Goal: Task Accomplishment & Management: Use online tool/utility

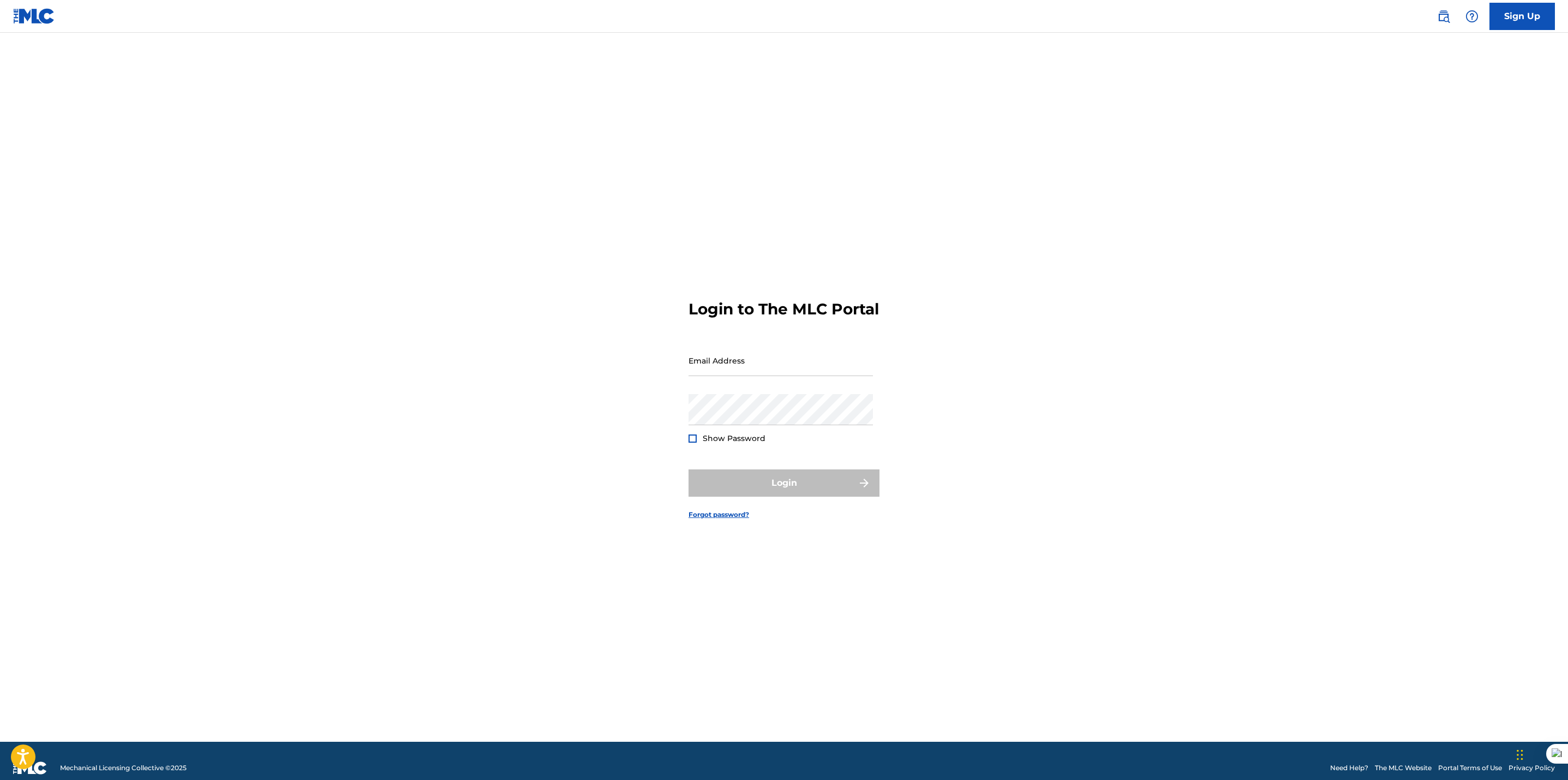
type input "[EMAIL_ADDRESS][DOMAIN_NAME]"
click at [691, 443] on div at bounding box center [693, 438] width 8 height 8
click at [786, 485] on button "Login" at bounding box center [784, 483] width 191 height 27
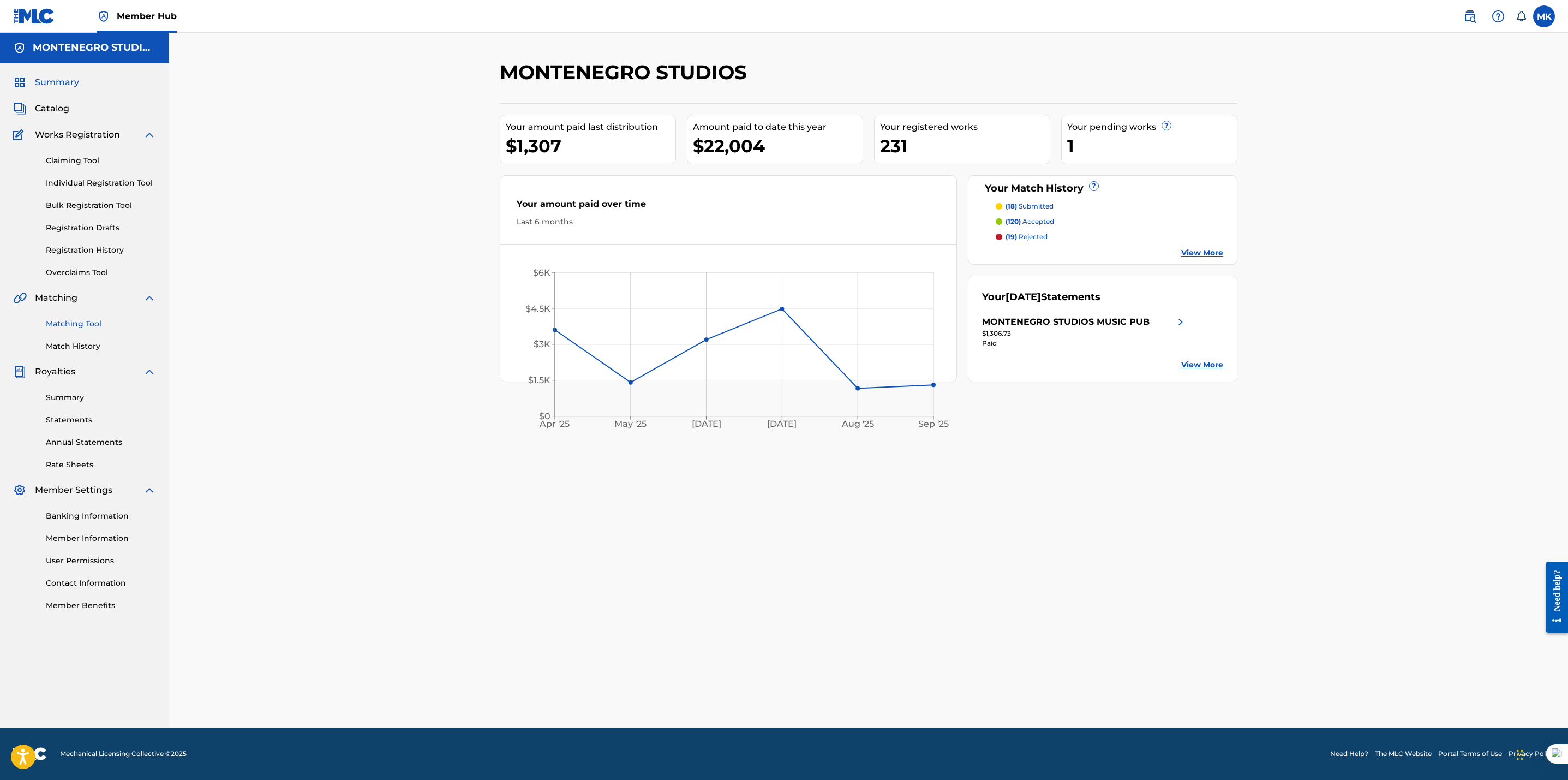
click at [77, 322] on link "Matching Tool" at bounding box center [101, 324] width 110 height 11
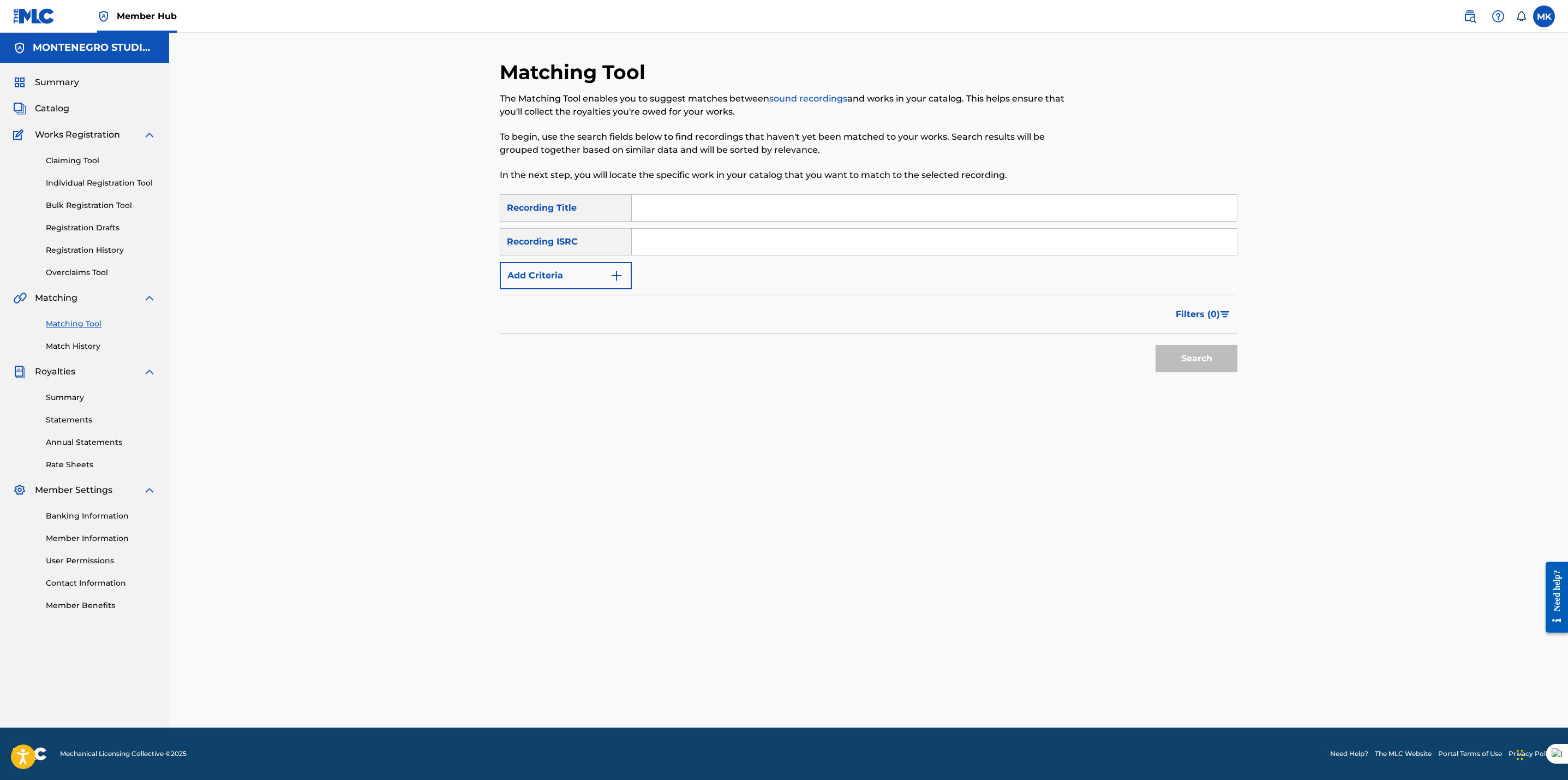
click at [714, 219] on input "Search Form" at bounding box center [934, 208] width 605 height 26
type input "la pocima norte"
click at [1177, 362] on button "Search" at bounding box center [1197, 359] width 82 height 27
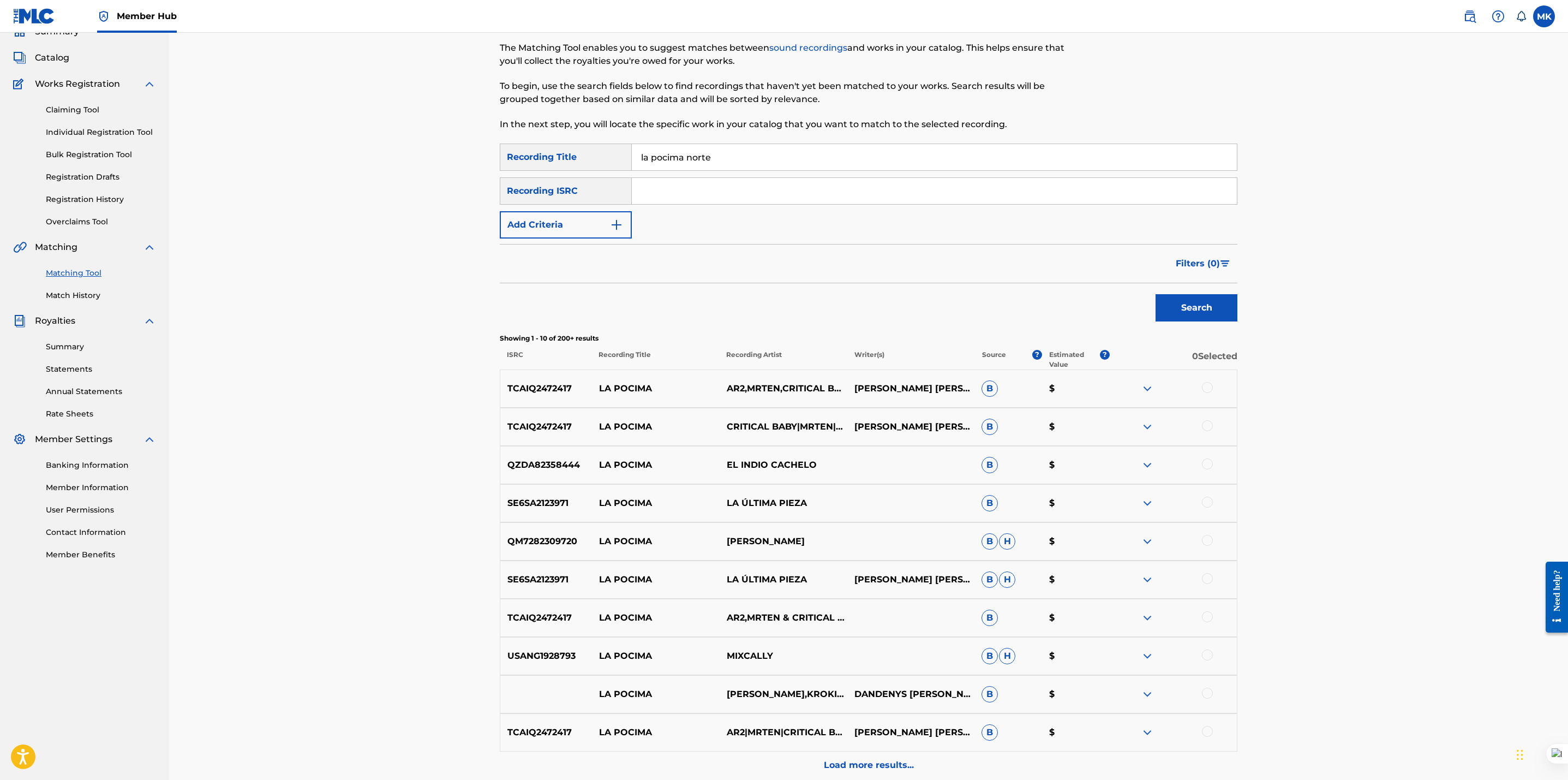
scroll to position [52, 0]
drag, startPoint x: 721, startPoint y: 154, endPoint x: 554, endPoint y: 174, distance: 168.2
click at [554, 174] on div "SearchWithCriteriaa0168173-e092-403c-914c-b107fc47dda7 Recording Title la pocim…" at bounding box center [868, 189] width 737 height 95
click at [552, 189] on div "Recording ISRC" at bounding box center [566, 189] width 132 height 27
click at [548, 227] on button "Add Criteria" at bounding box center [566, 223] width 132 height 27
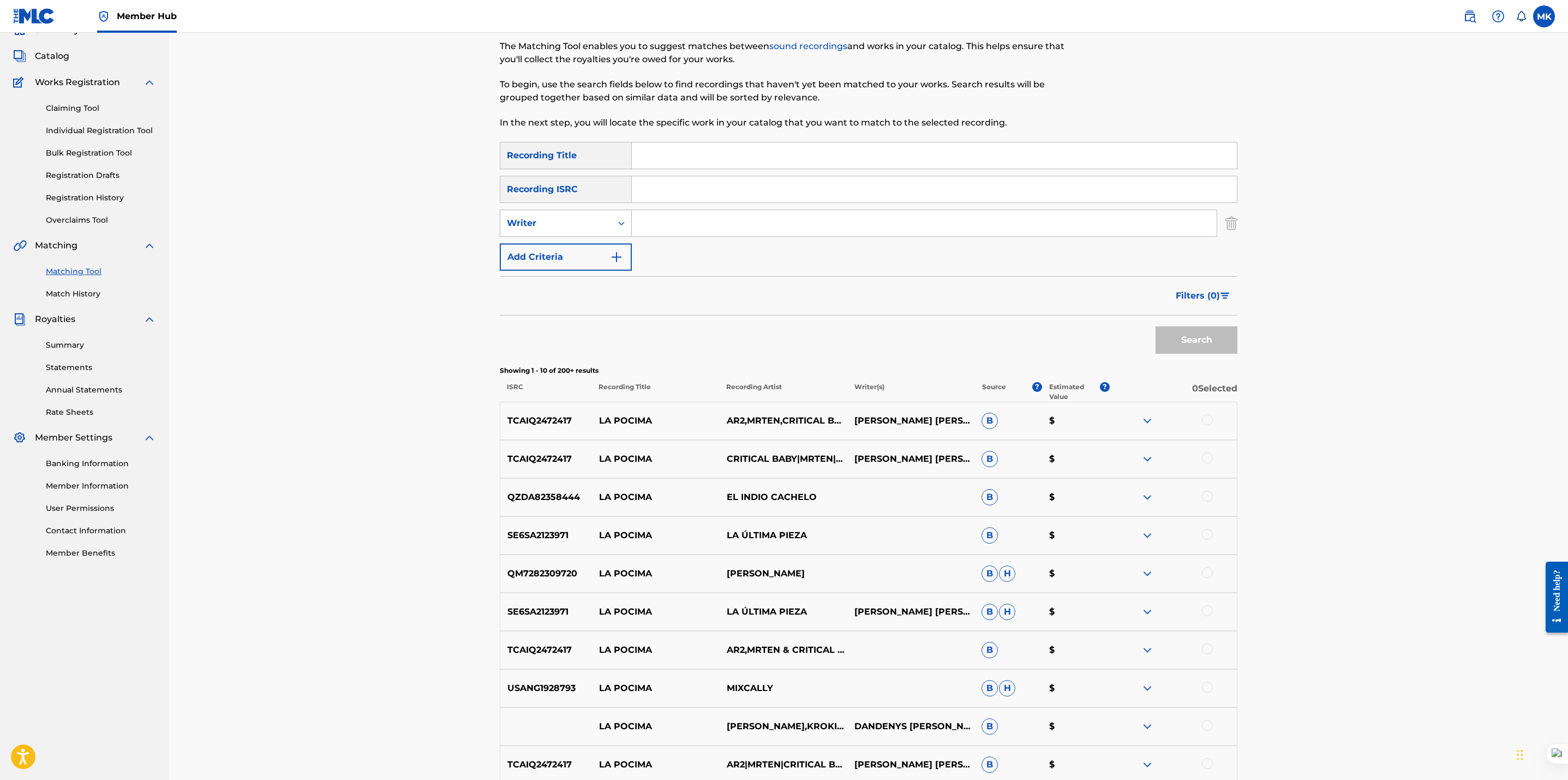
click at [540, 228] on div "Writer" at bounding box center [556, 223] width 98 height 13
click at [539, 246] on div "Recording Artist" at bounding box center [566, 251] width 131 height 27
click at [650, 226] on input "Search Form" at bounding box center [924, 223] width 585 height 26
paste input "la pocima norte"
type input "la pocima norte"
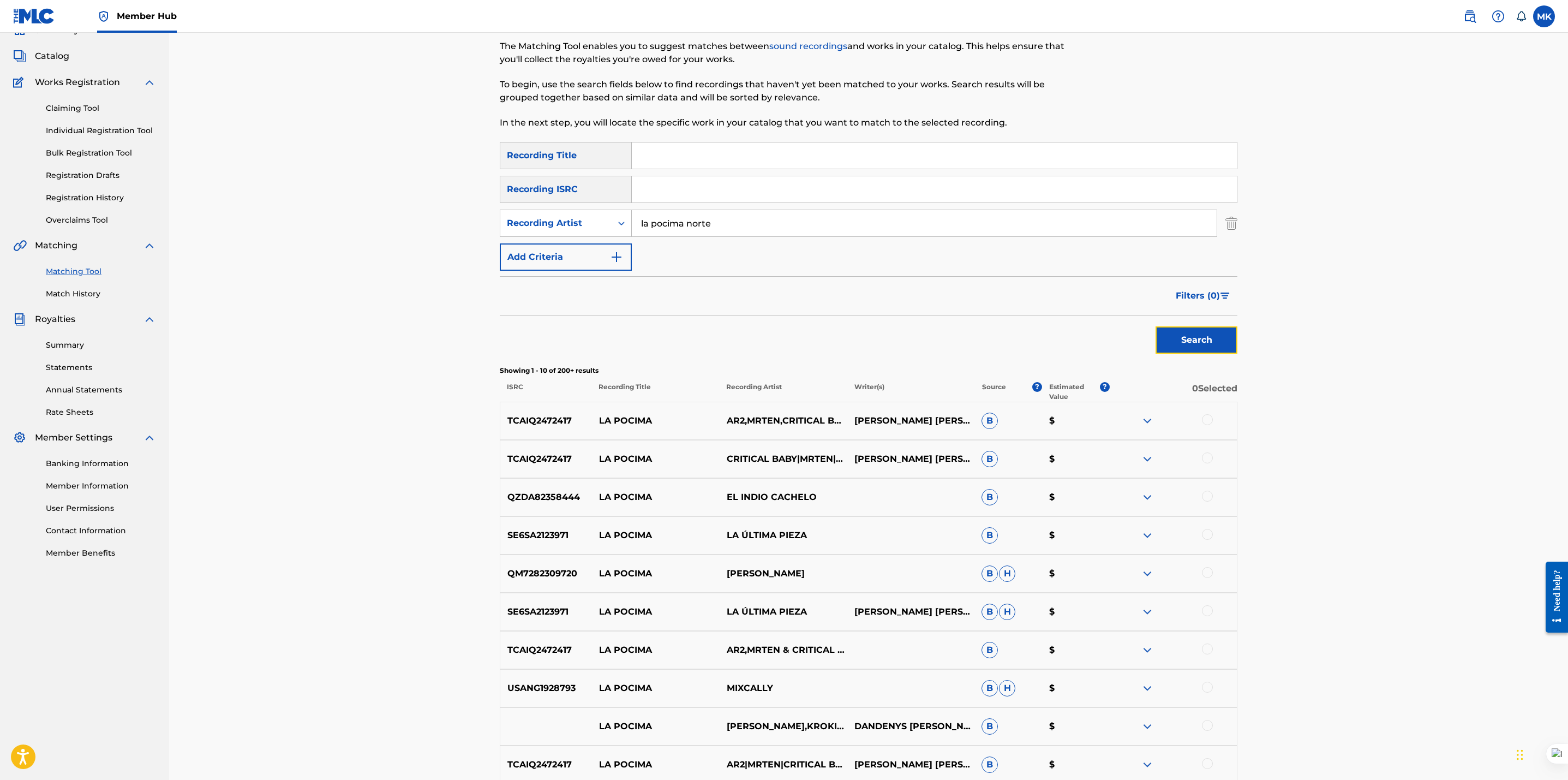
click at [1192, 338] on button "Search" at bounding box center [1197, 340] width 82 height 27
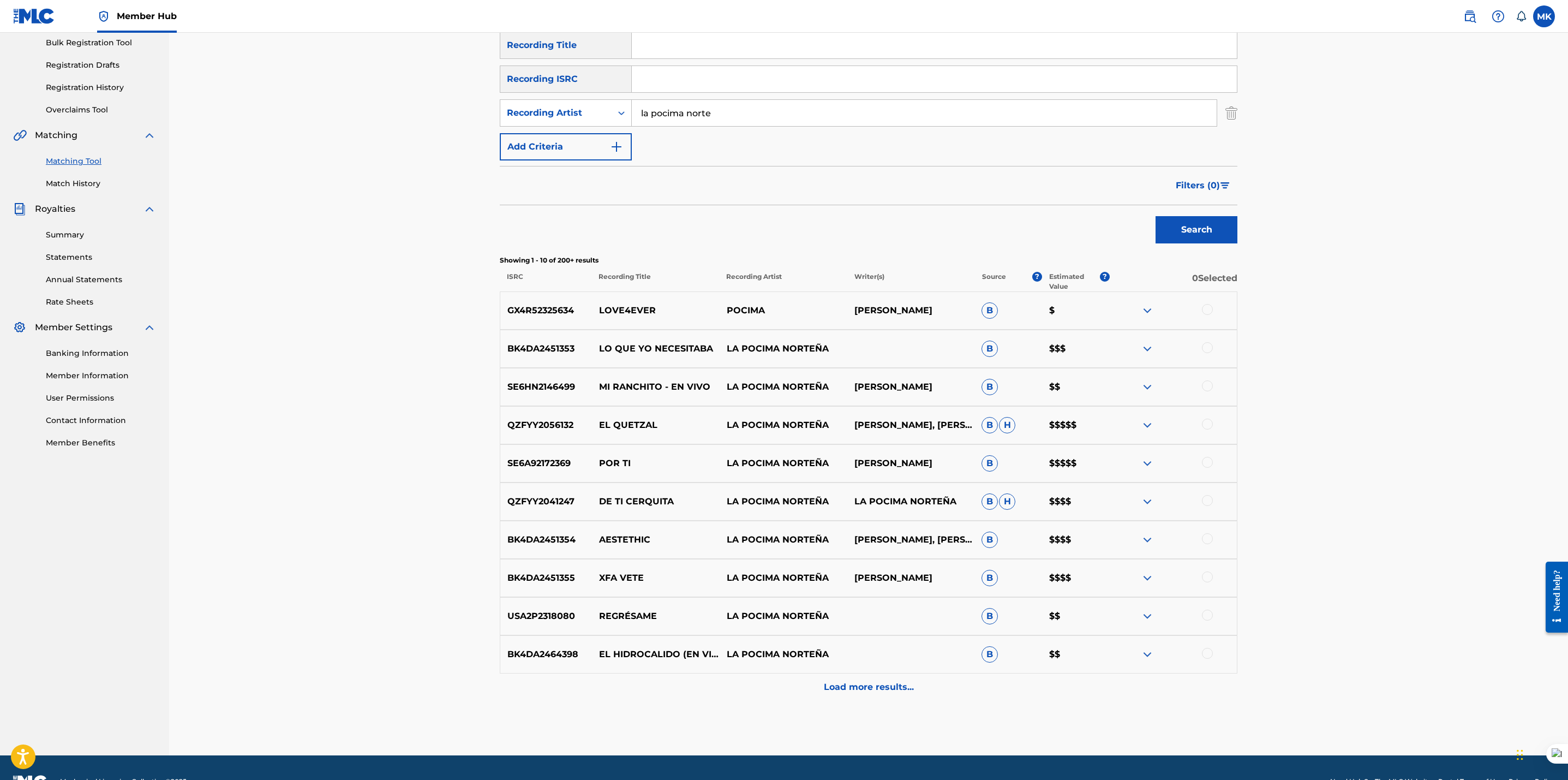
scroll to position [164, 0]
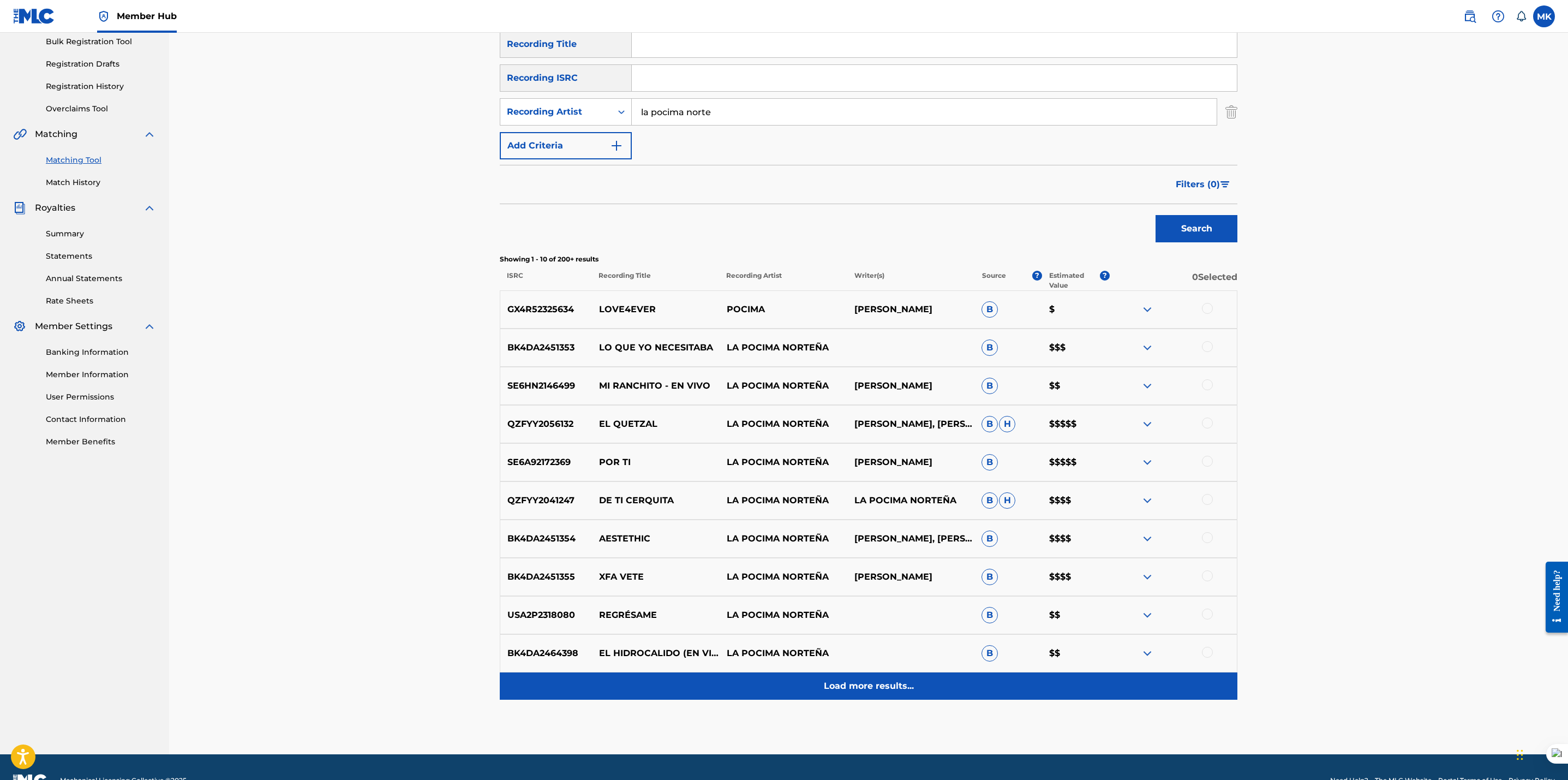
click at [869, 687] on p "Load more results..." at bounding box center [869, 686] width 90 height 13
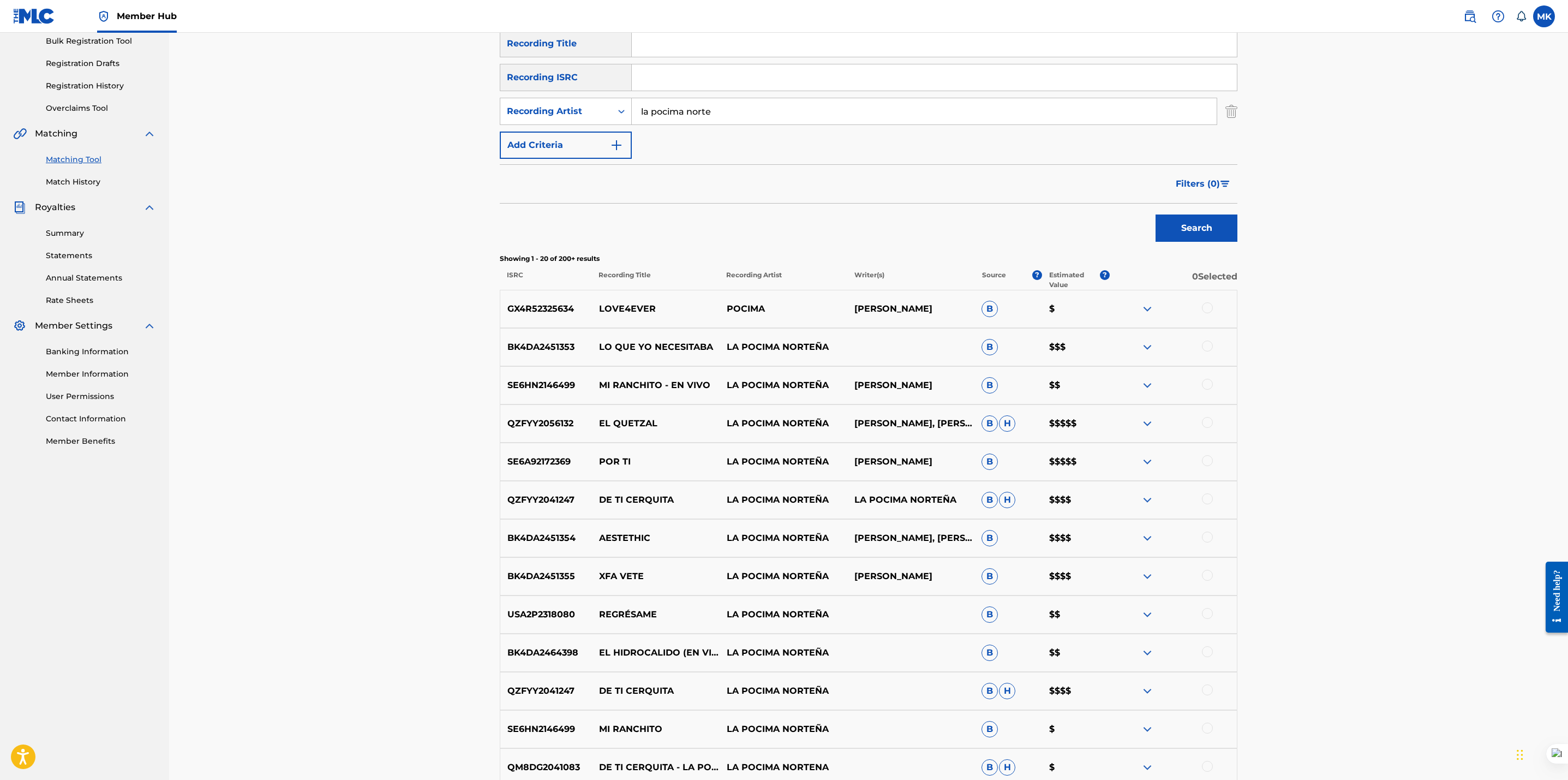
scroll to position [0, 0]
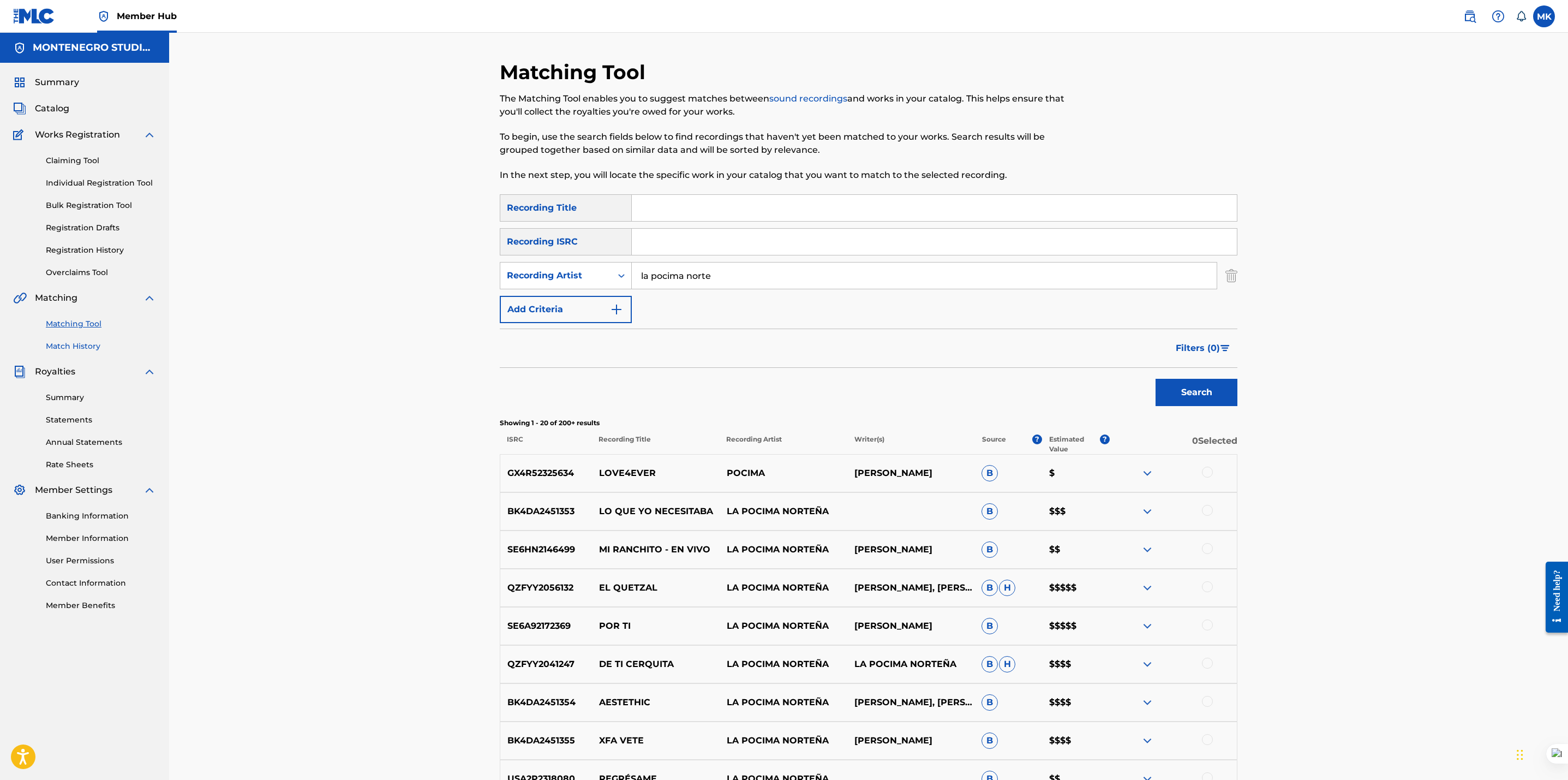
click at [68, 346] on link "Match History" at bounding box center [101, 346] width 110 height 11
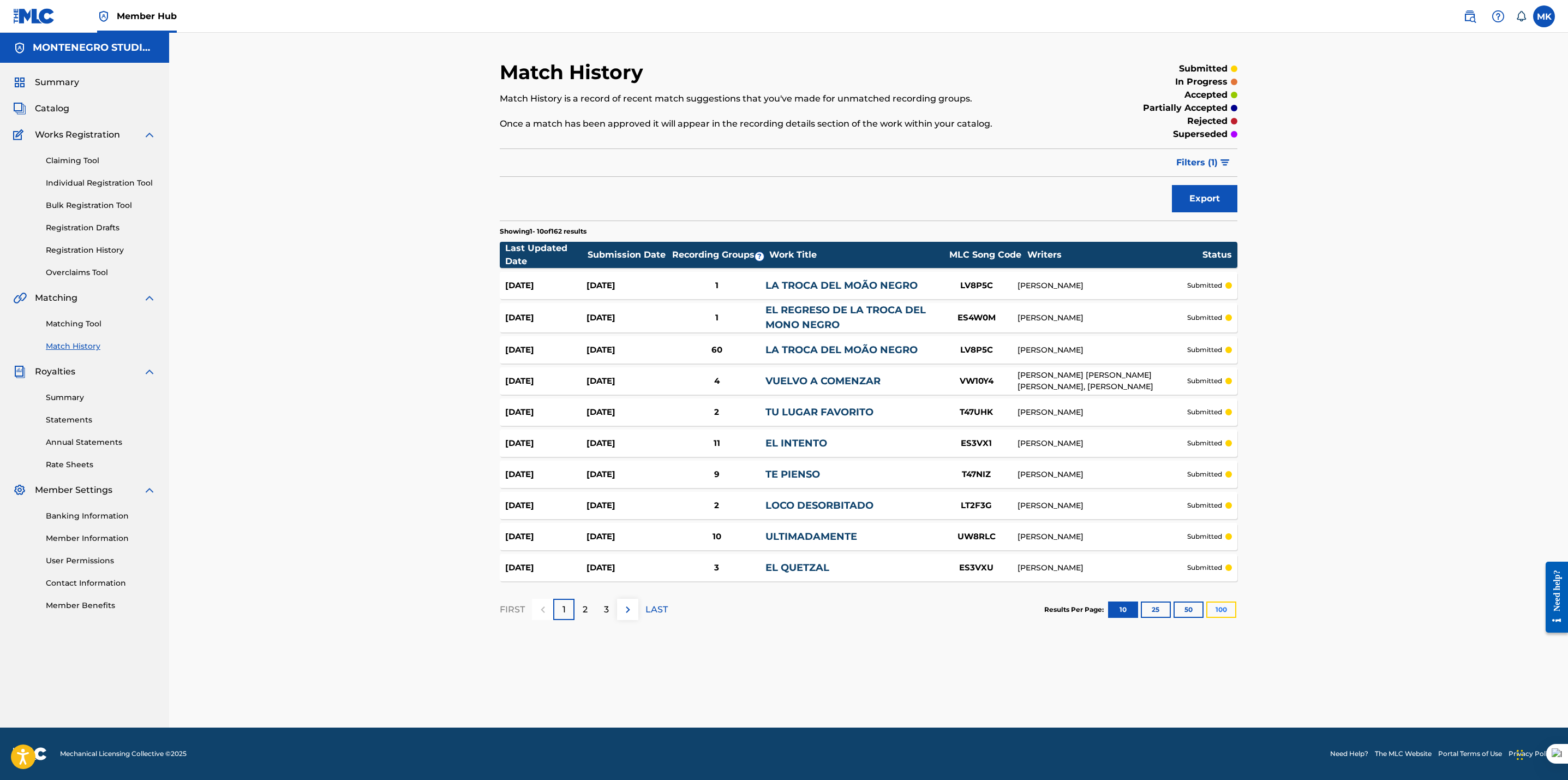
click at [1226, 603] on button "100" at bounding box center [1221, 609] width 30 height 16
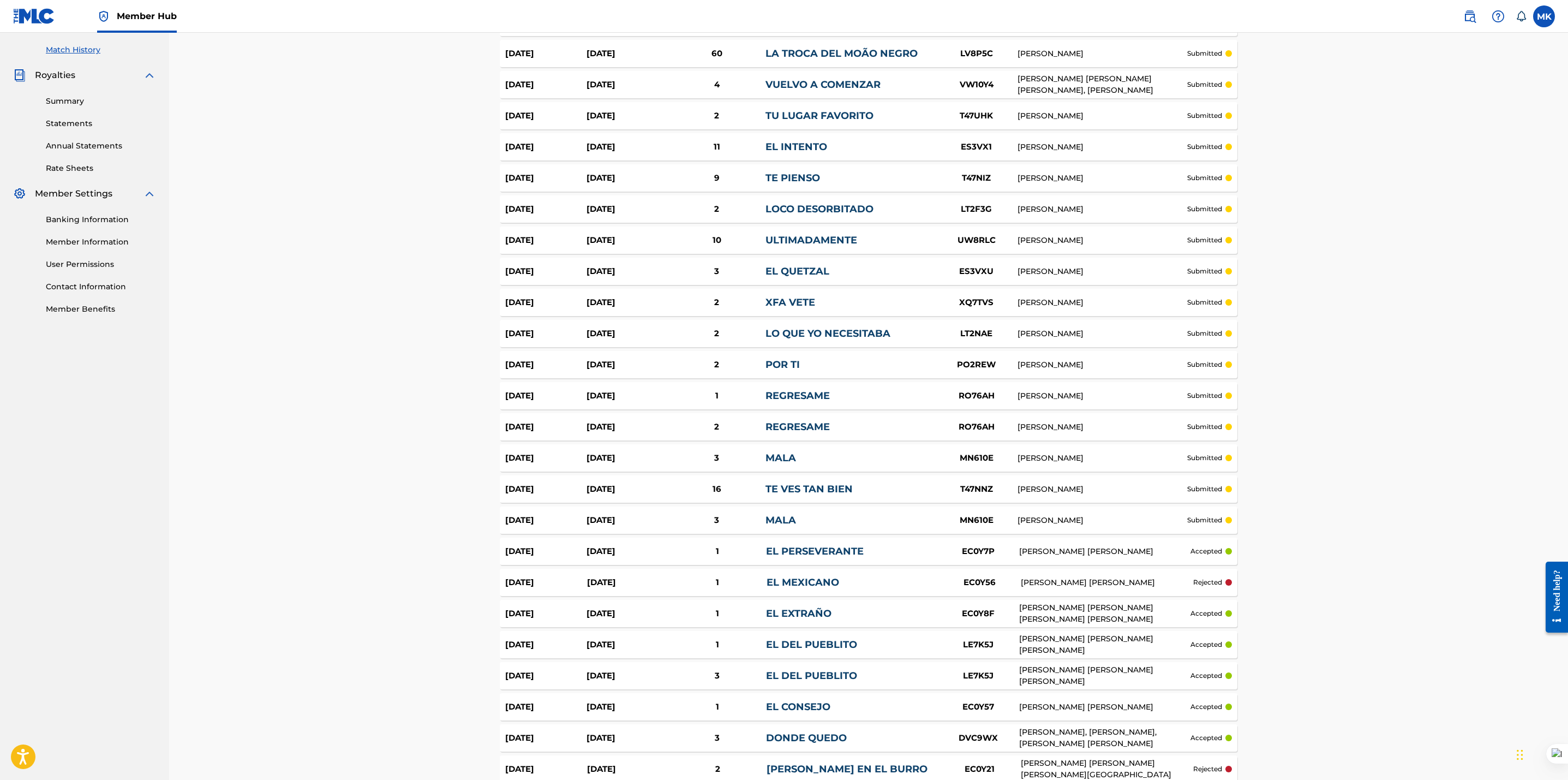
scroll to position [297, 0]
click at [1038, 581] on div "[PERSON_NAME] [PERSON_NAME]" at bounding box center [1107, 582] width 172 height 11
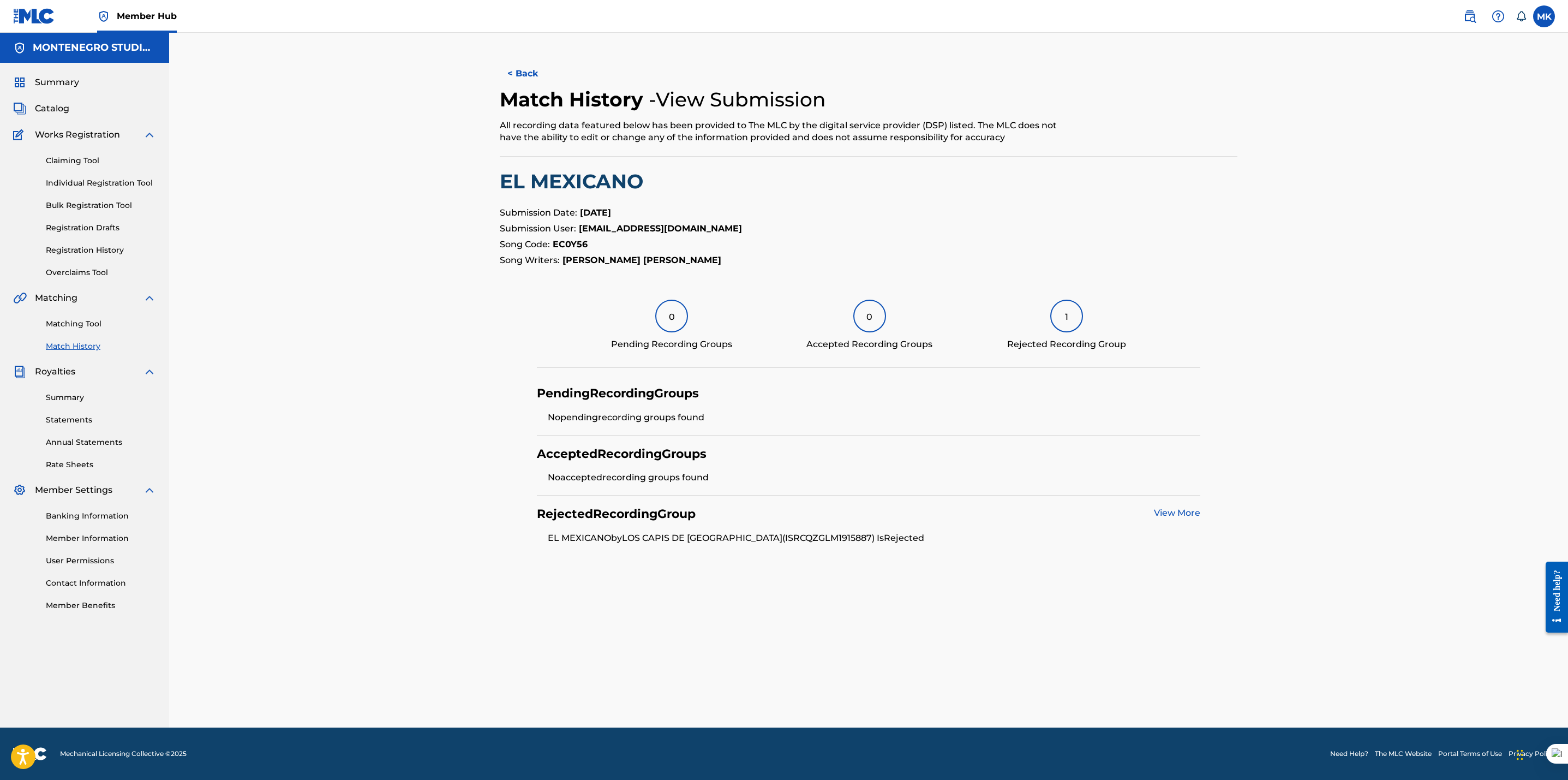
click at [1166, 514] on link "View More" at bounding box center [1177, 512] width 47 height 11
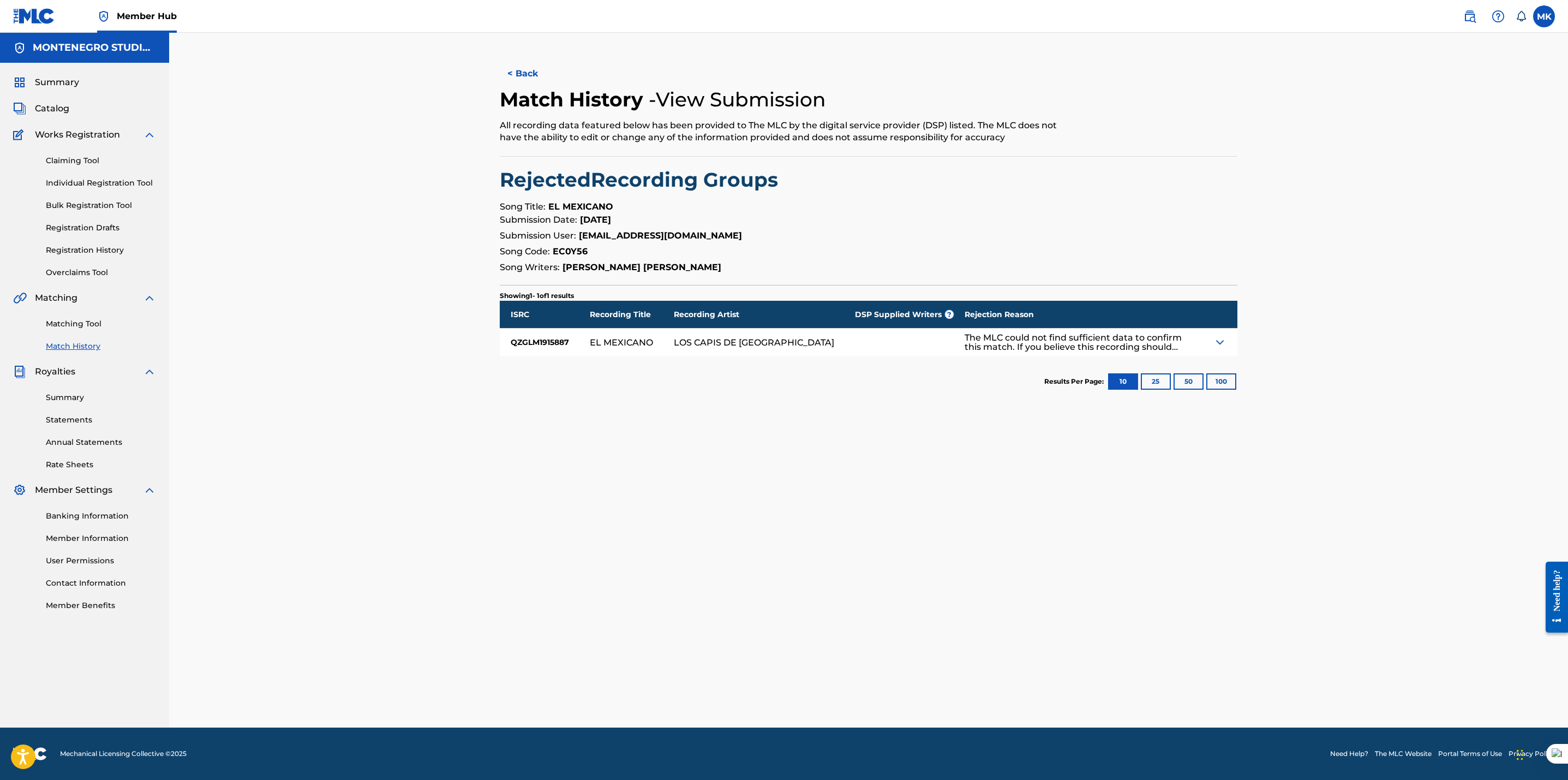
click at [1216, 347] on img at bounding box center [1220, 342] width 13 height 13
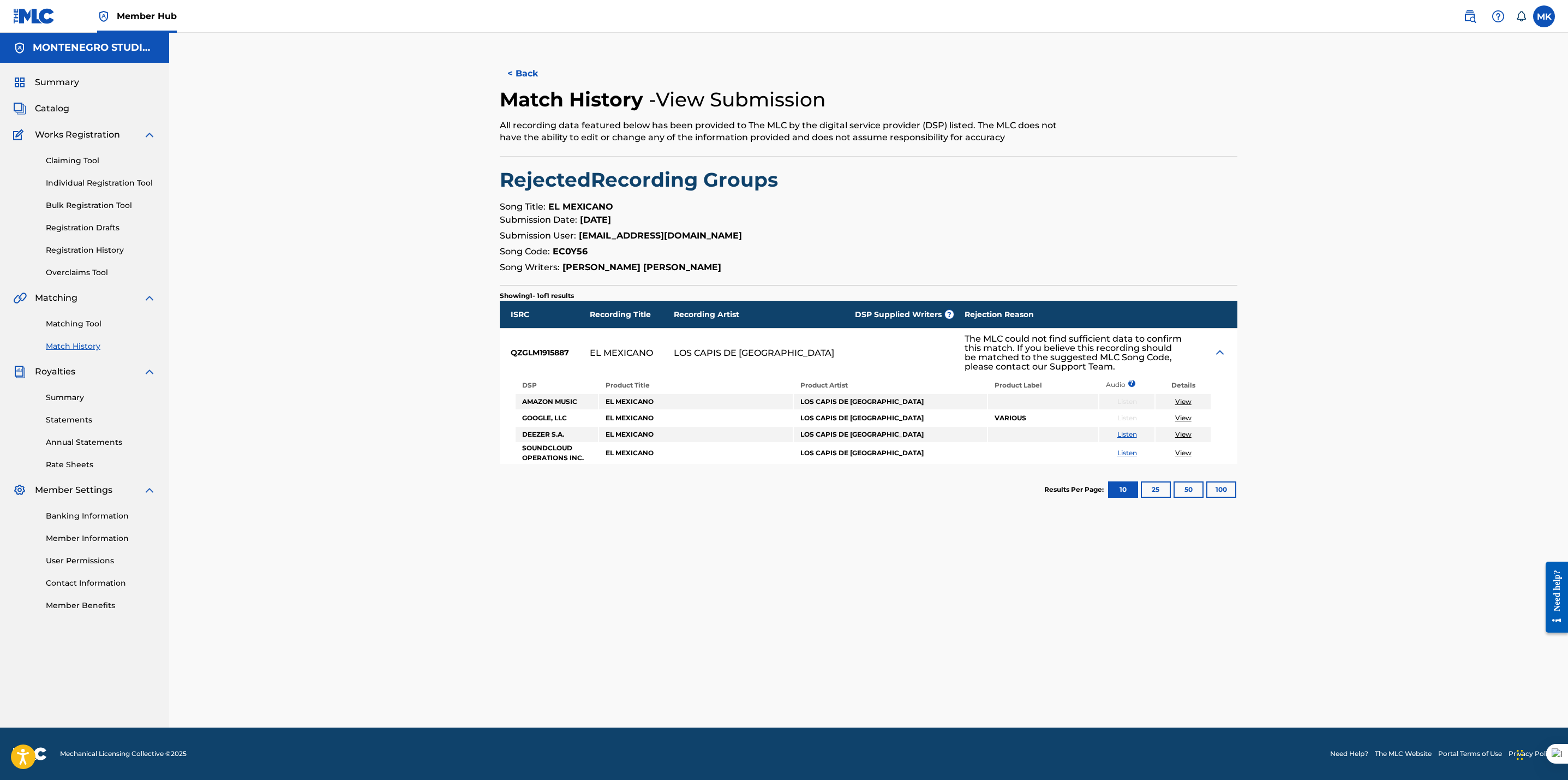
click at [60, 342] on link "Match History" at bounding box center [101, 346] width 110 height 11
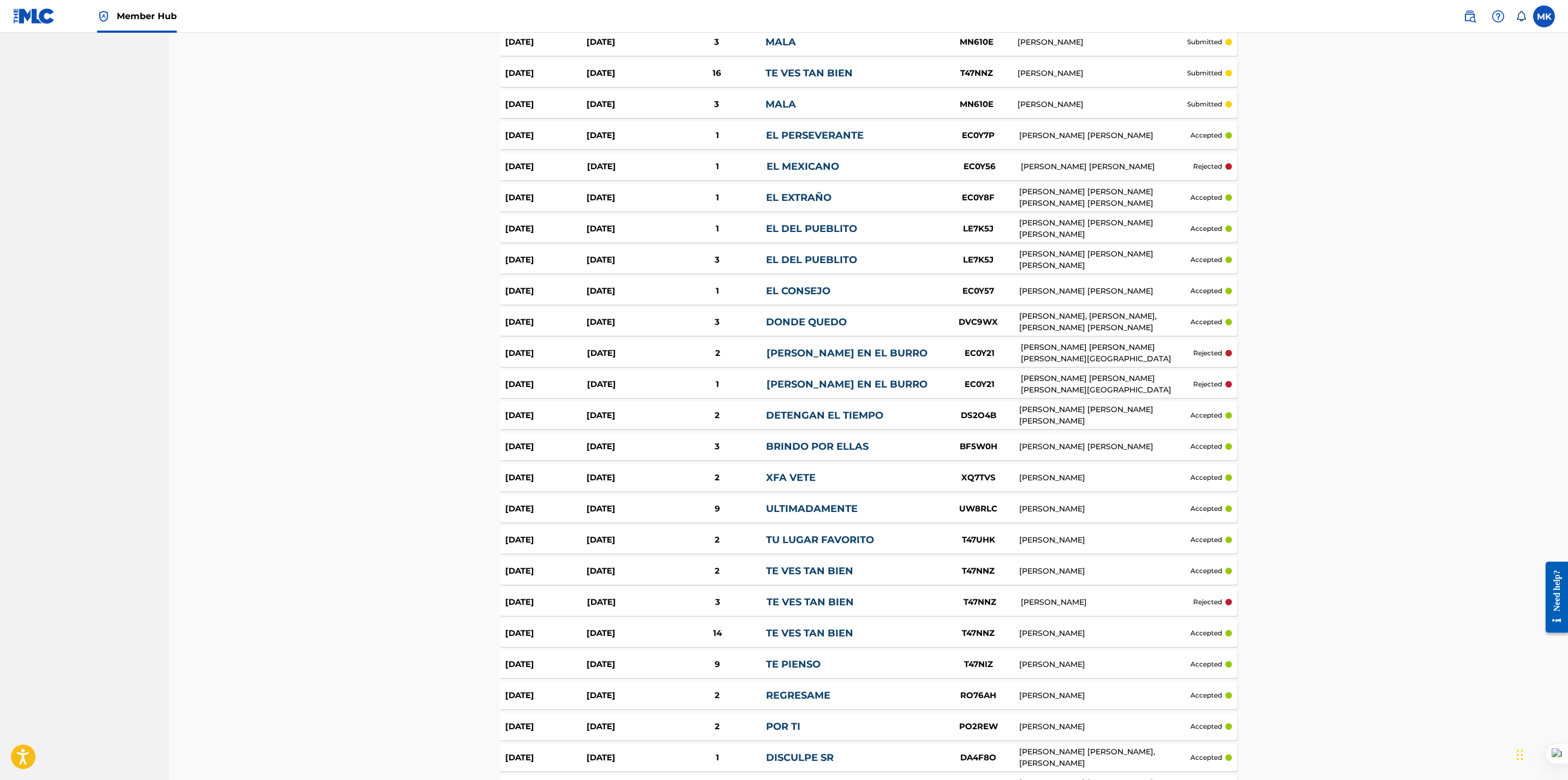
scroll to position [713, 0]
click at [801, 472] on link "XFA VETE" at bounding box center [791, 477] width 50 height 12
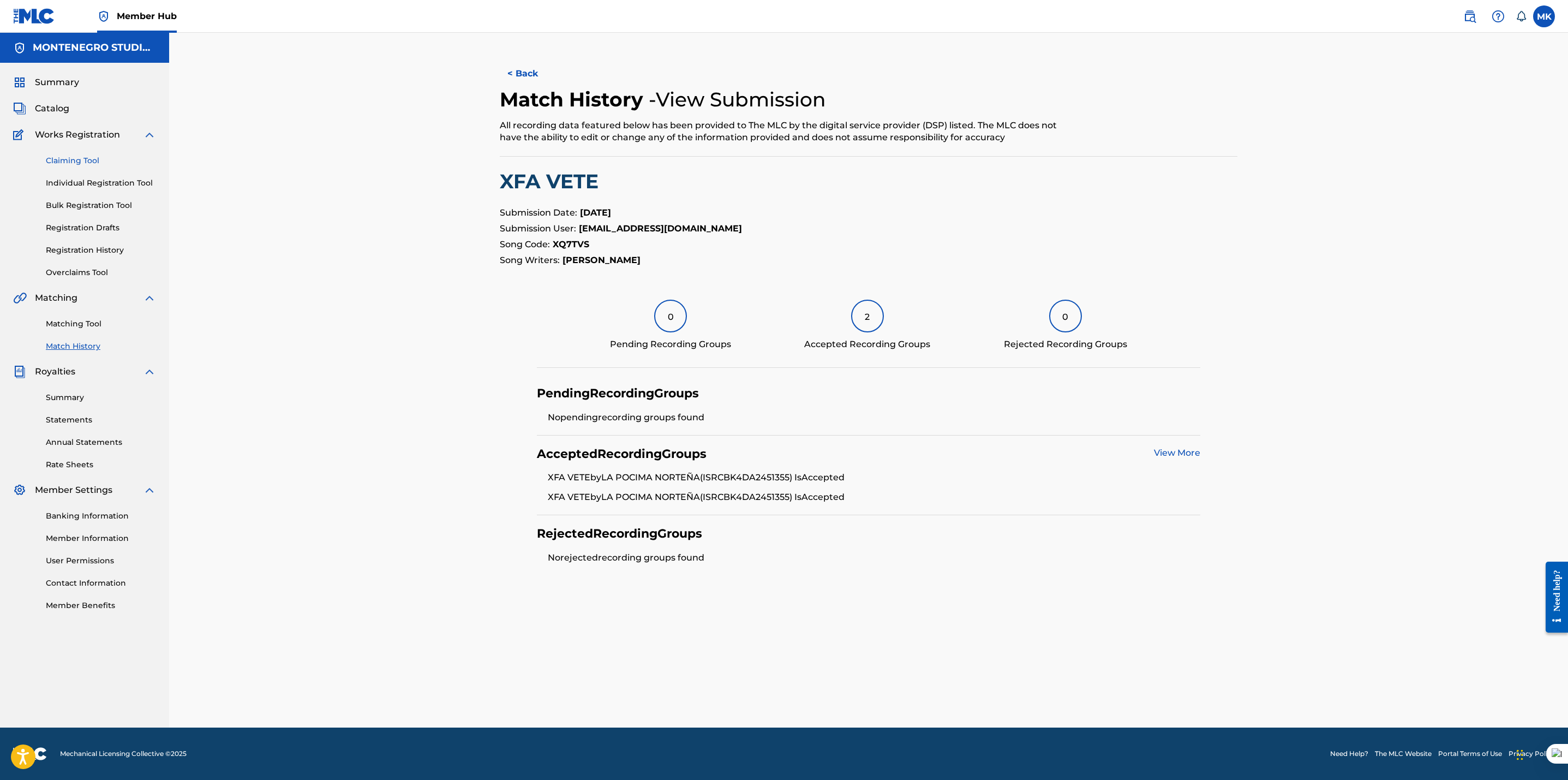
click at [58, 162] on link "Claiming Tool" at bounding box center [101, 161] width 110 height 11
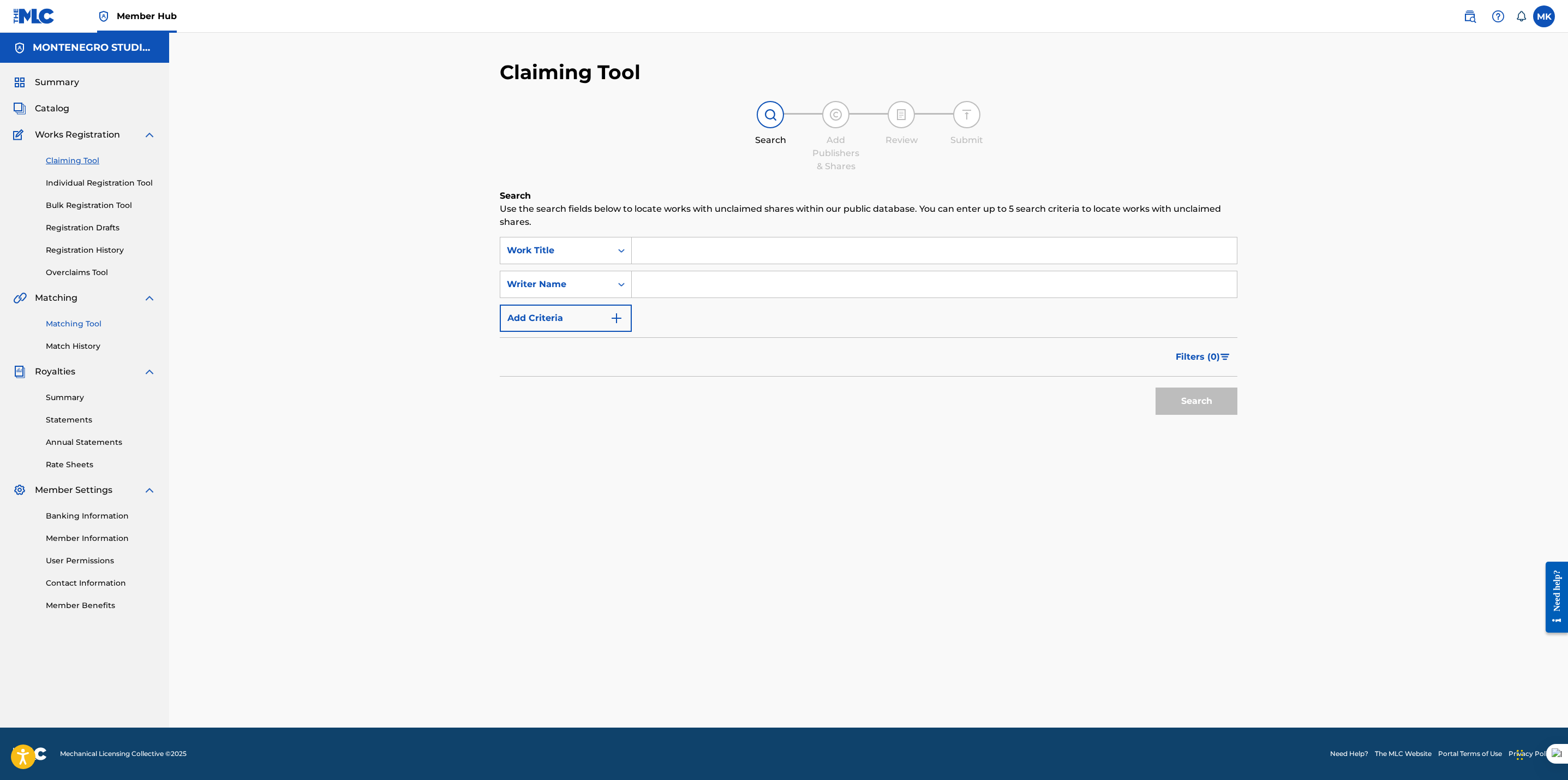
click at [68, 321] on link "Matching Tool" at bounding box center [101, 324] width 110 height 11
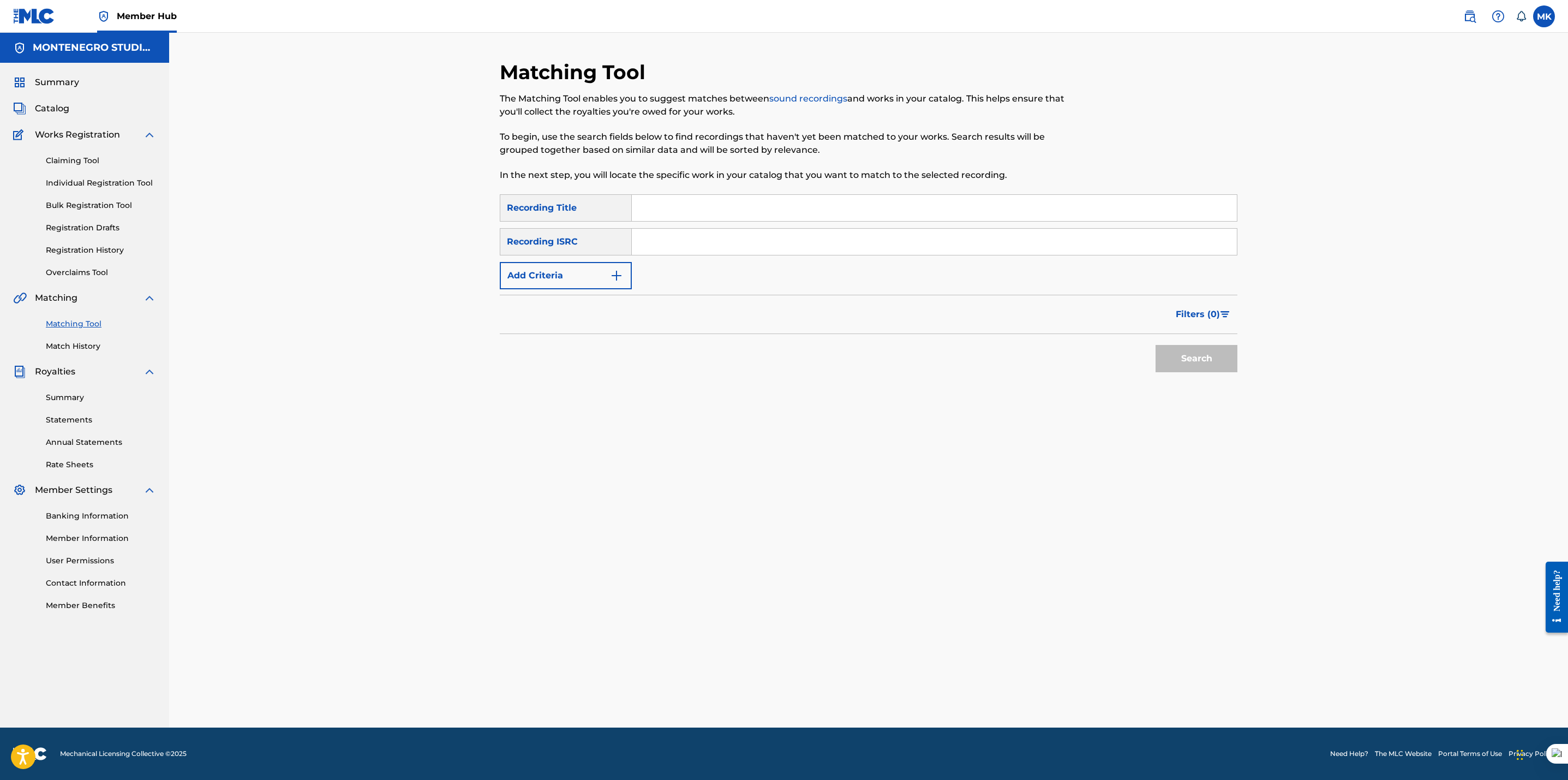
click at [678, 220] on input "Search Form" at bounding box center [934, 208] width 605 height 26
click at [579, 418] on div "Matching Tool The Matching Tool enables you to suggest matches between sound re…" at bounding box center [868, 393] width 737 height 667
click at [542, 277] on button "Add Criteria" at bounding box center [566, 276] width 132 height 27
click at [583, 273] on div "Writer" at bounding box center [556, 275] width 98 height 13
click at [575, 308] on div "Recording Artist" at bounding box center [566, 303] width 131 height 27
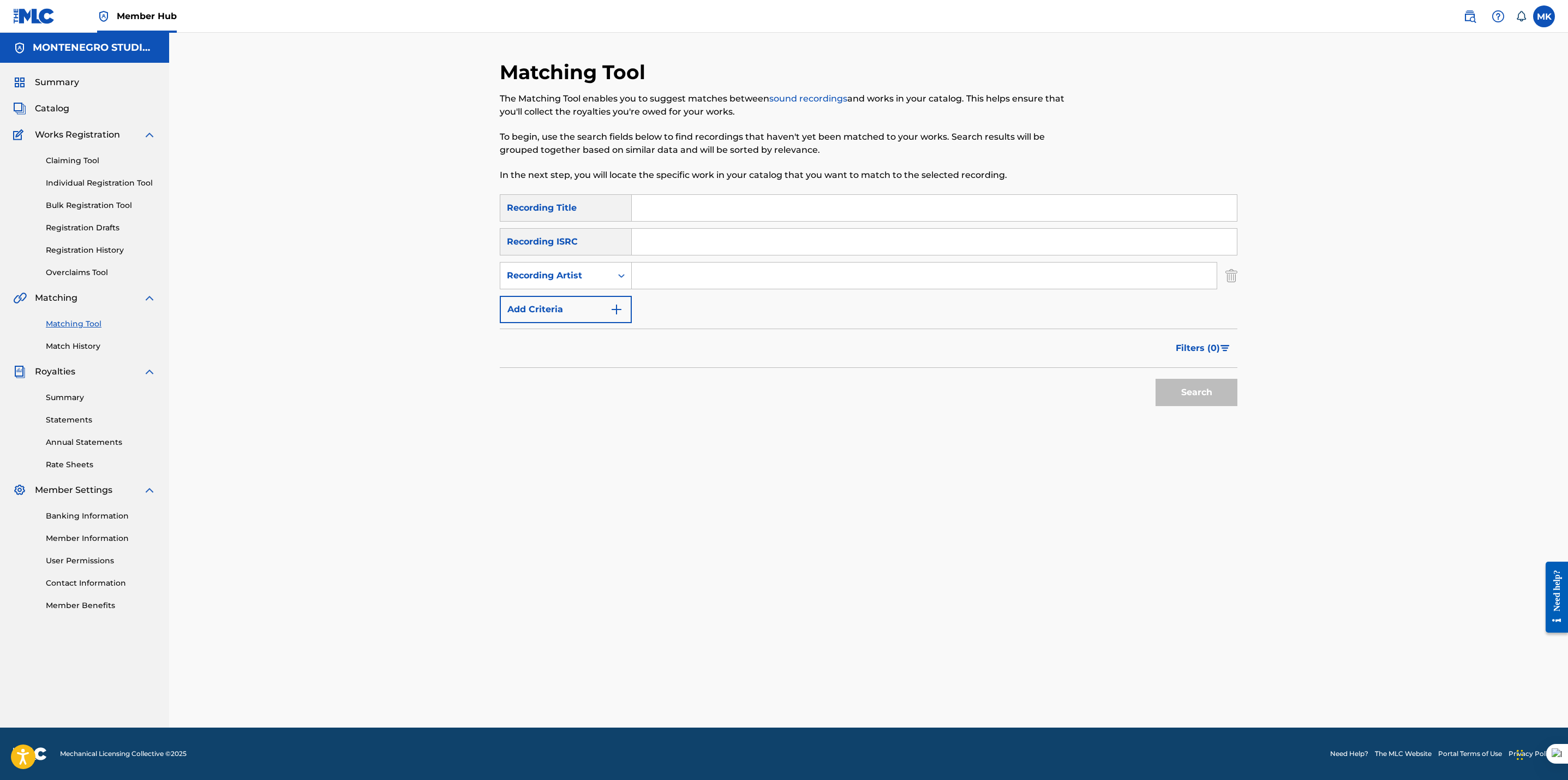
click at [658, 265] on input "Search Form" at bounding box center [924, 276] width 585 height 26
click at [1180, 403] on button "Search" at bounding box center [1197, 393] width 82 height 27
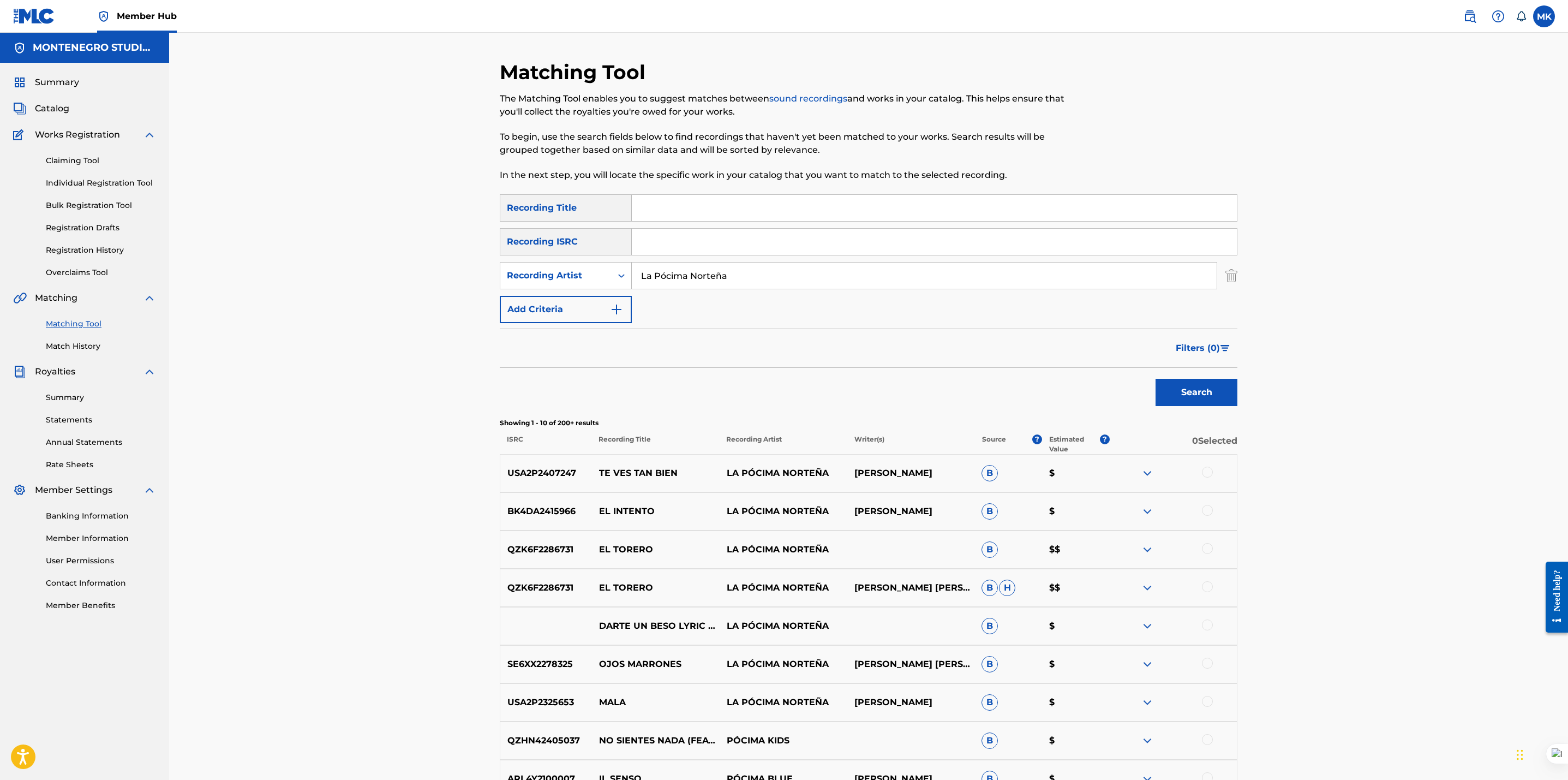
scroll to position [184, 0]
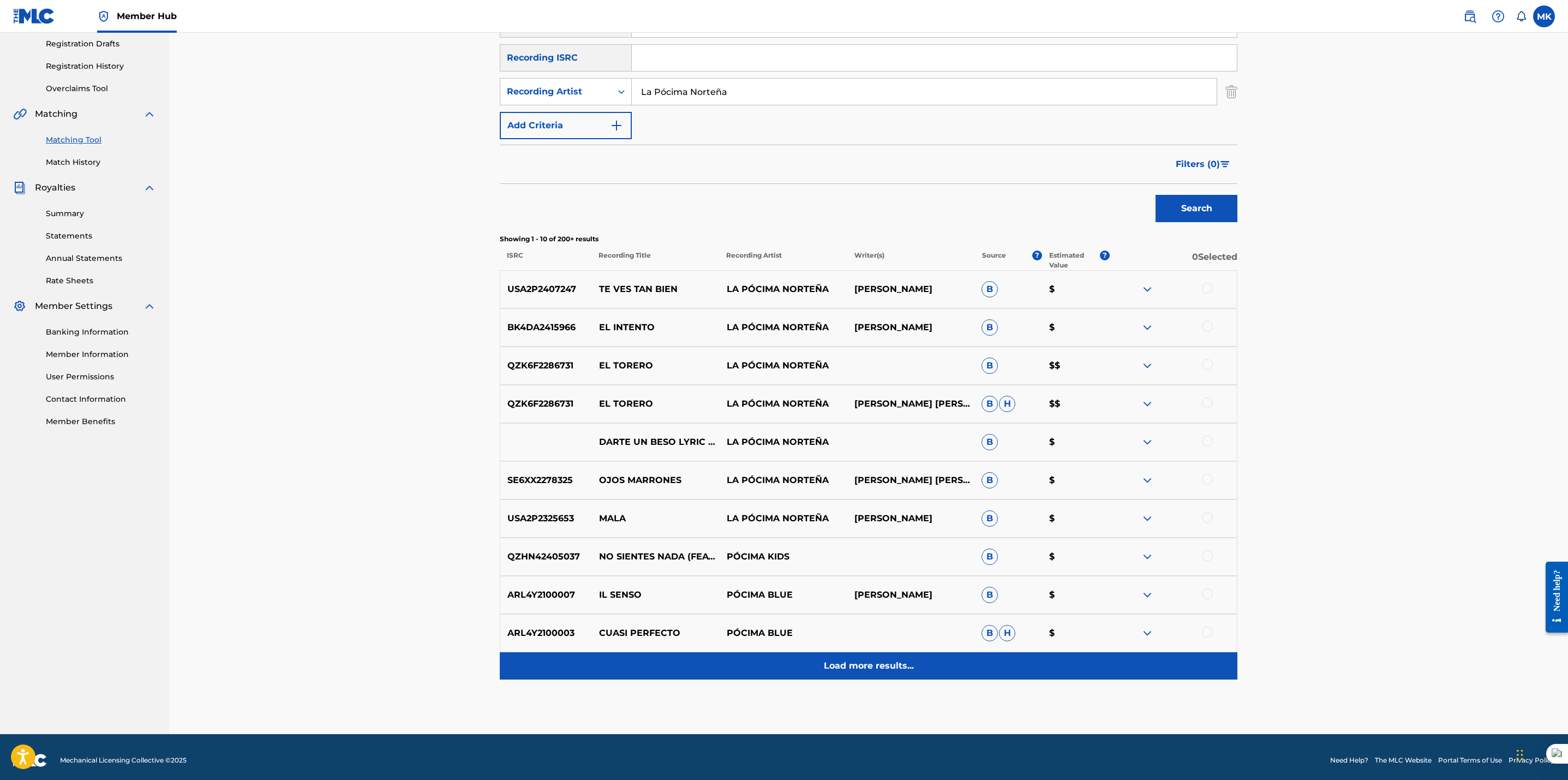
click at [857, 665] on p "Load more results..." at bounding box center [869, 665] width 90 height 13
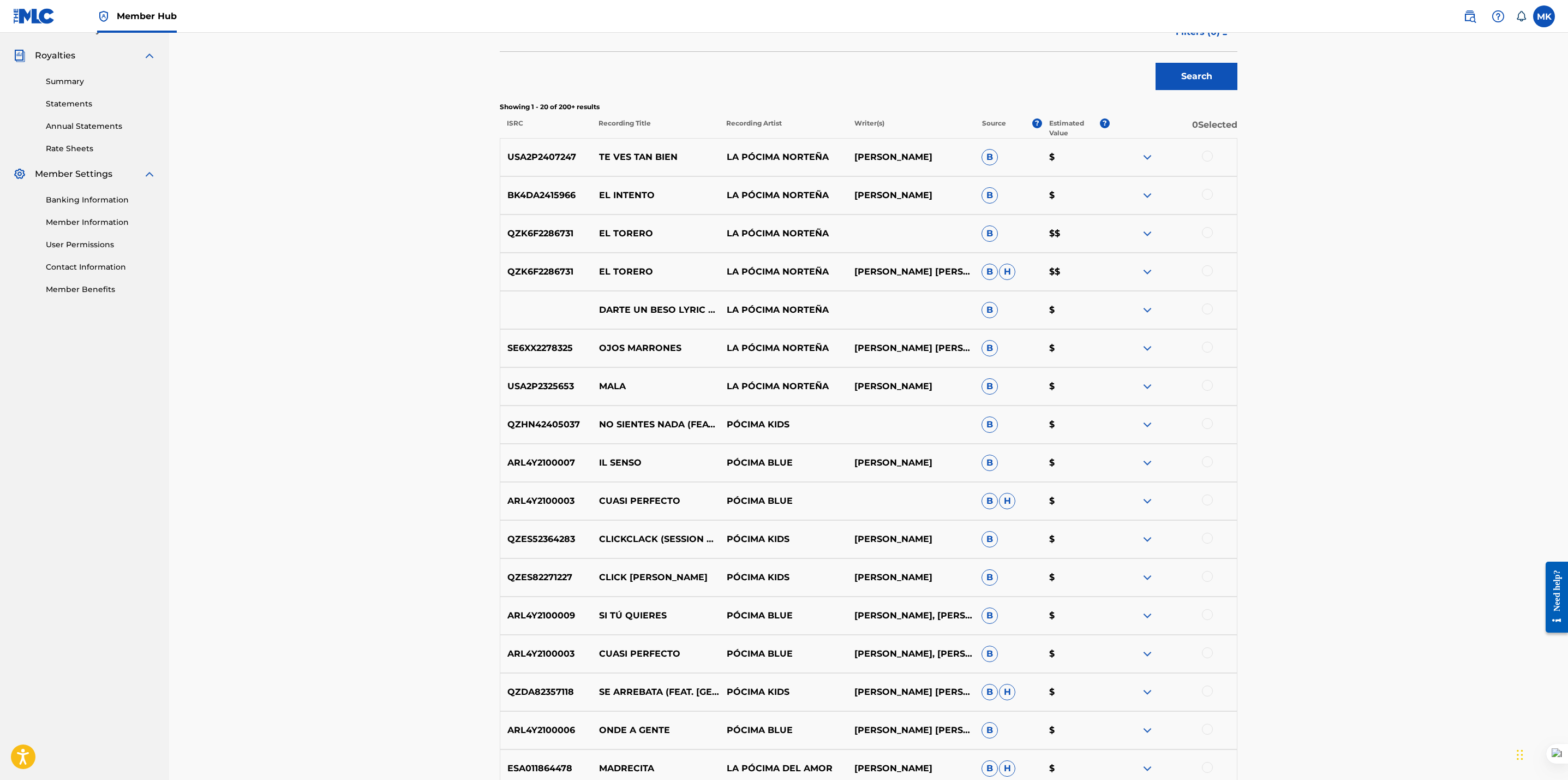
scroll to position [572, 0]
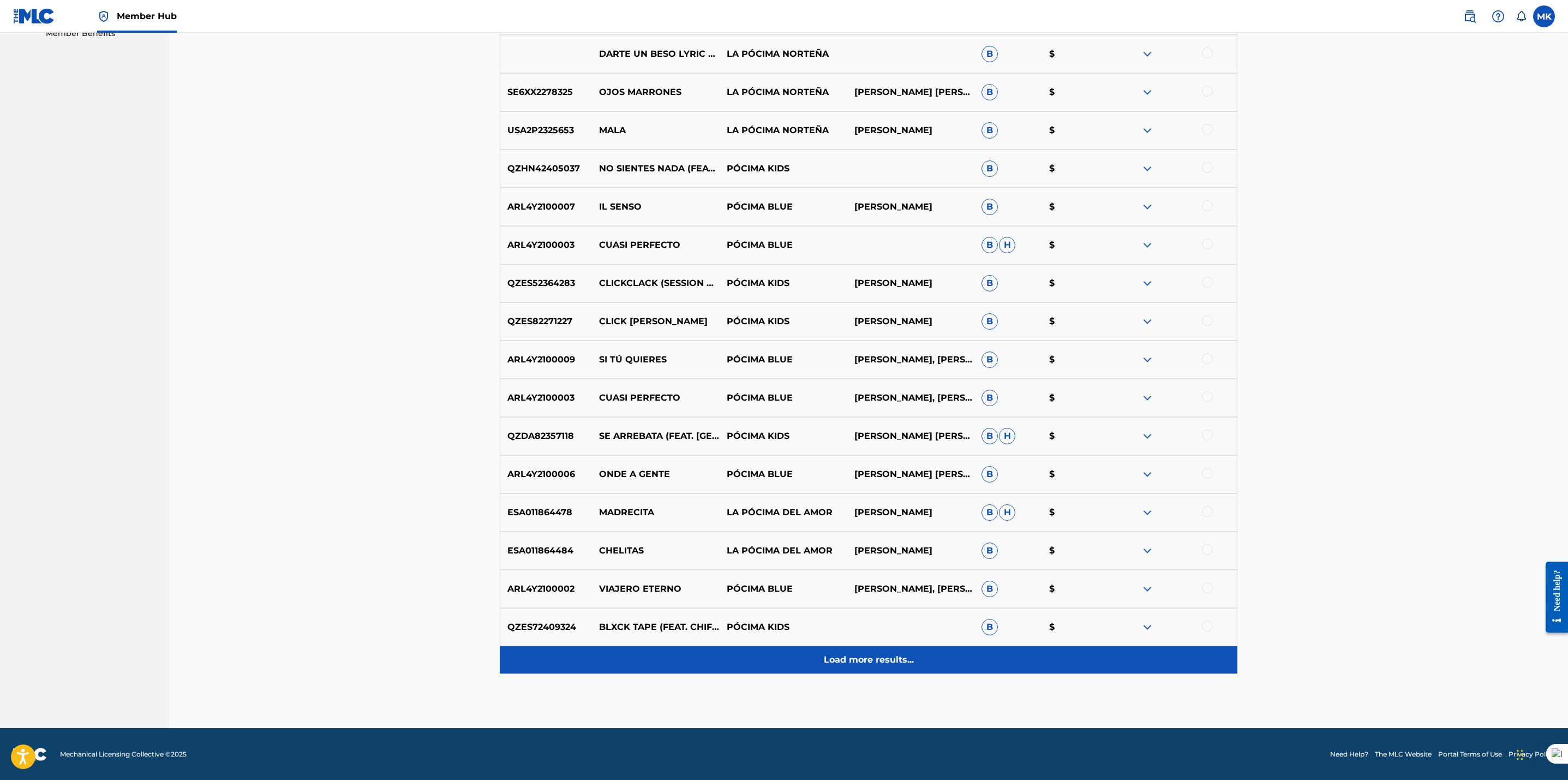
click at [896, 667] on div "Load more results..." at bounding box center [868, 660] width 737 height 27
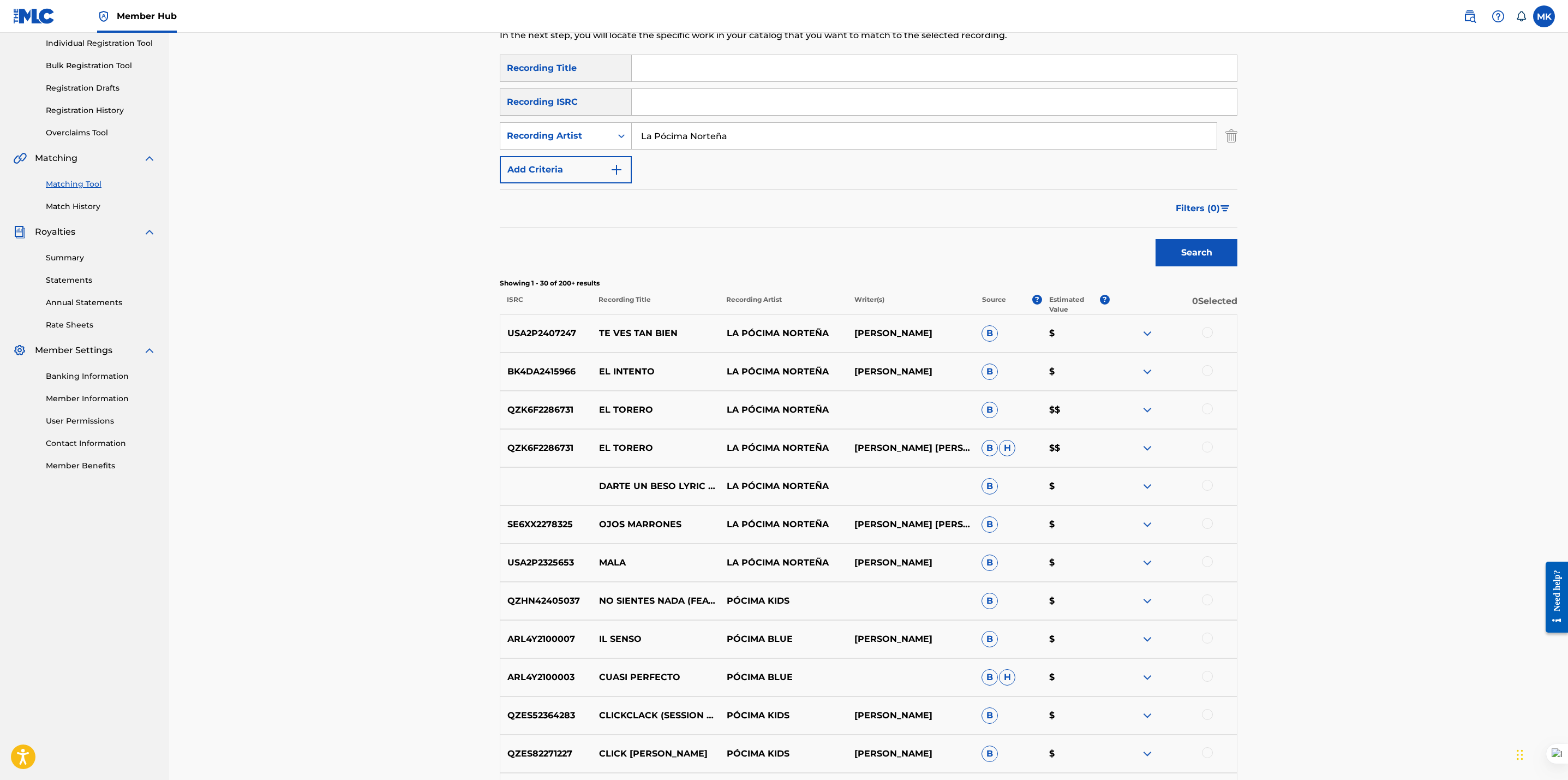
scroll to position [0, 0]
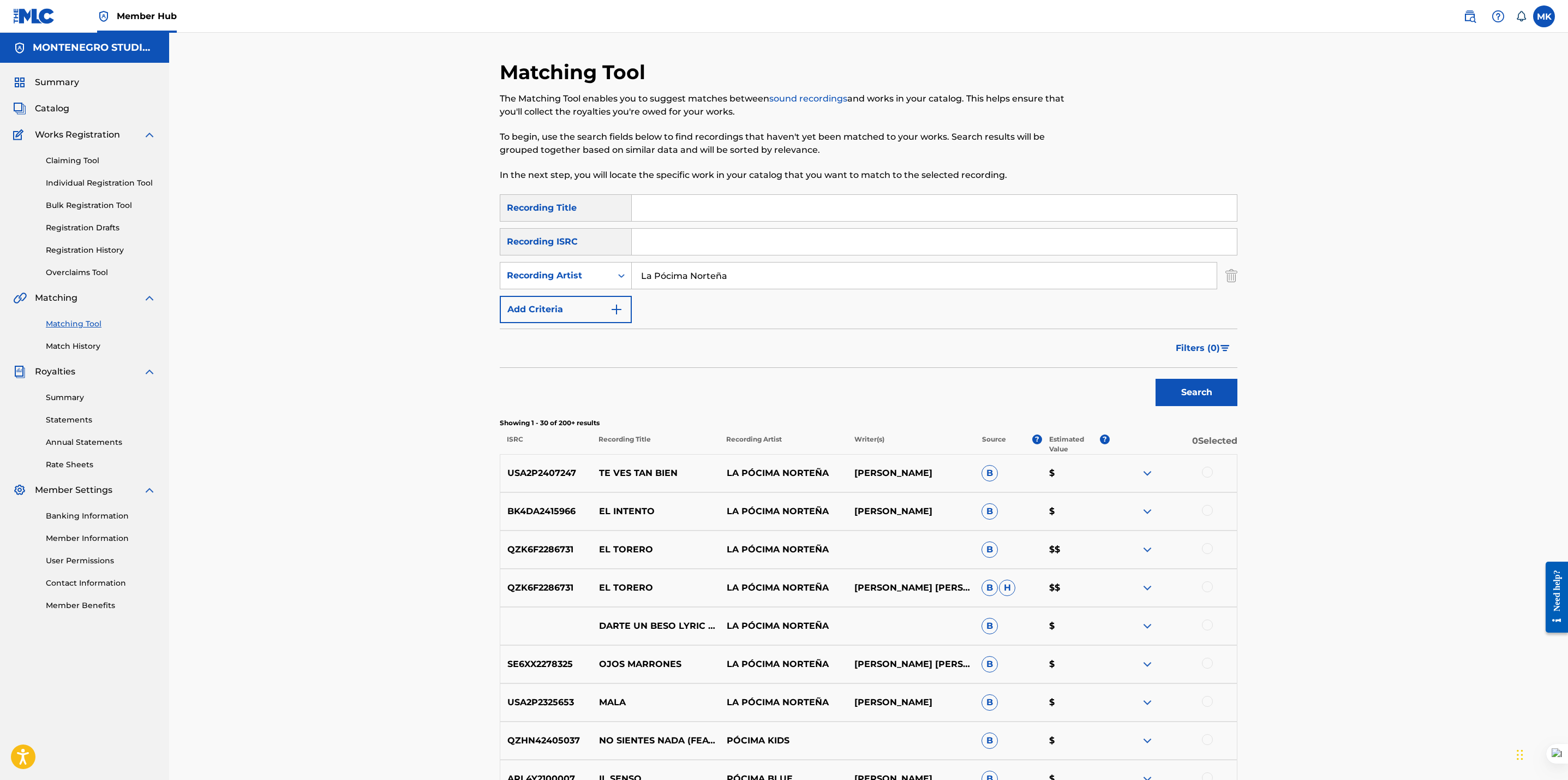
drag, startPoint x: 752, startPoint y: 276, endPoint x: 658, endPoint y: 273, distance: 94.0
click at [658, 273] on input "La Pócima Norteña" at bounding box center [924, 276] width 585 height 26
type input "La Pocima norte"
click at [1178, 387] on button "Search" at bounding box center [1197, 393] width 82 height 27
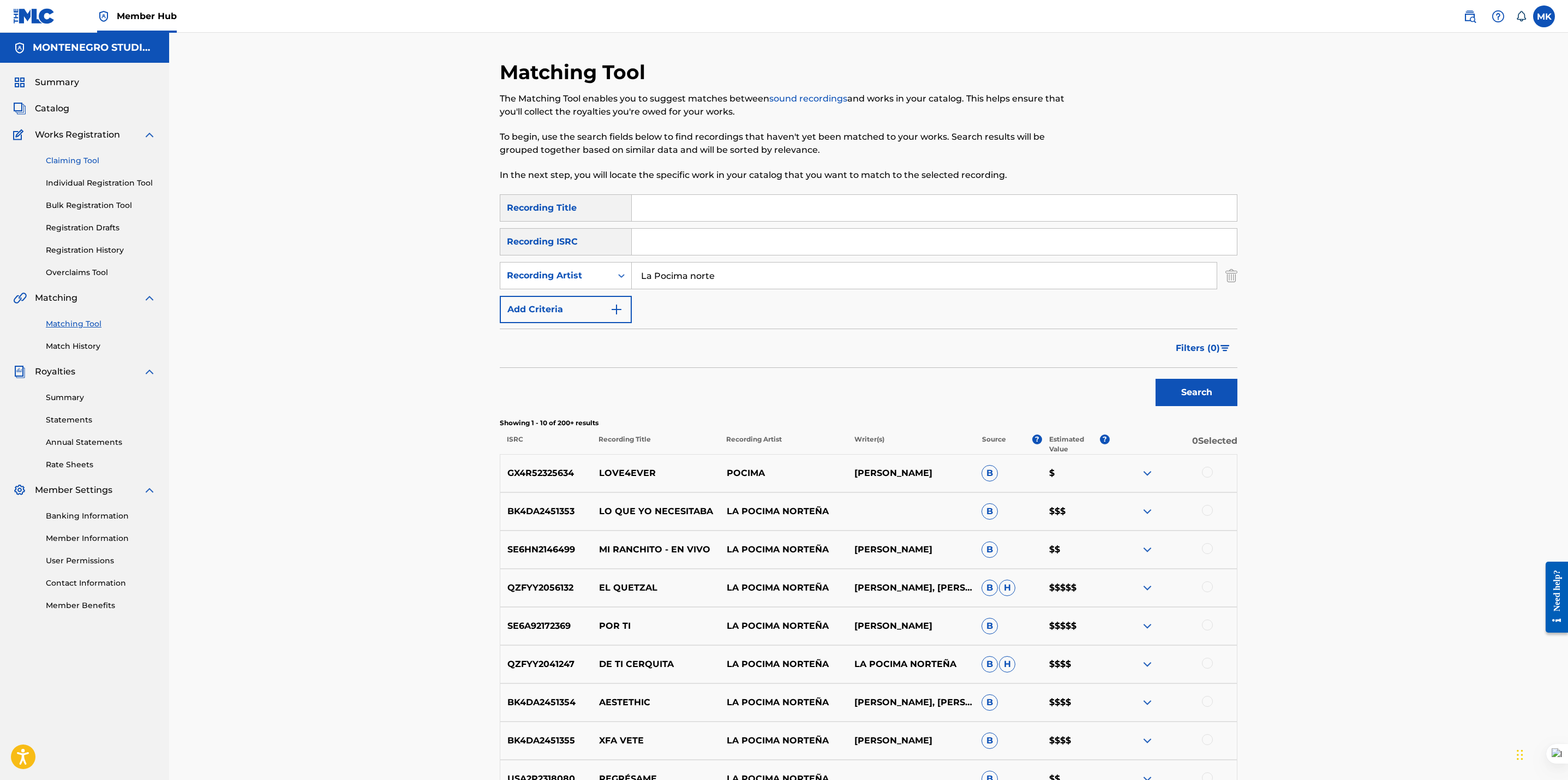
click at [75, 159] on link "Claiming Tool" at bounding box center [101, 161] width 110 height 11
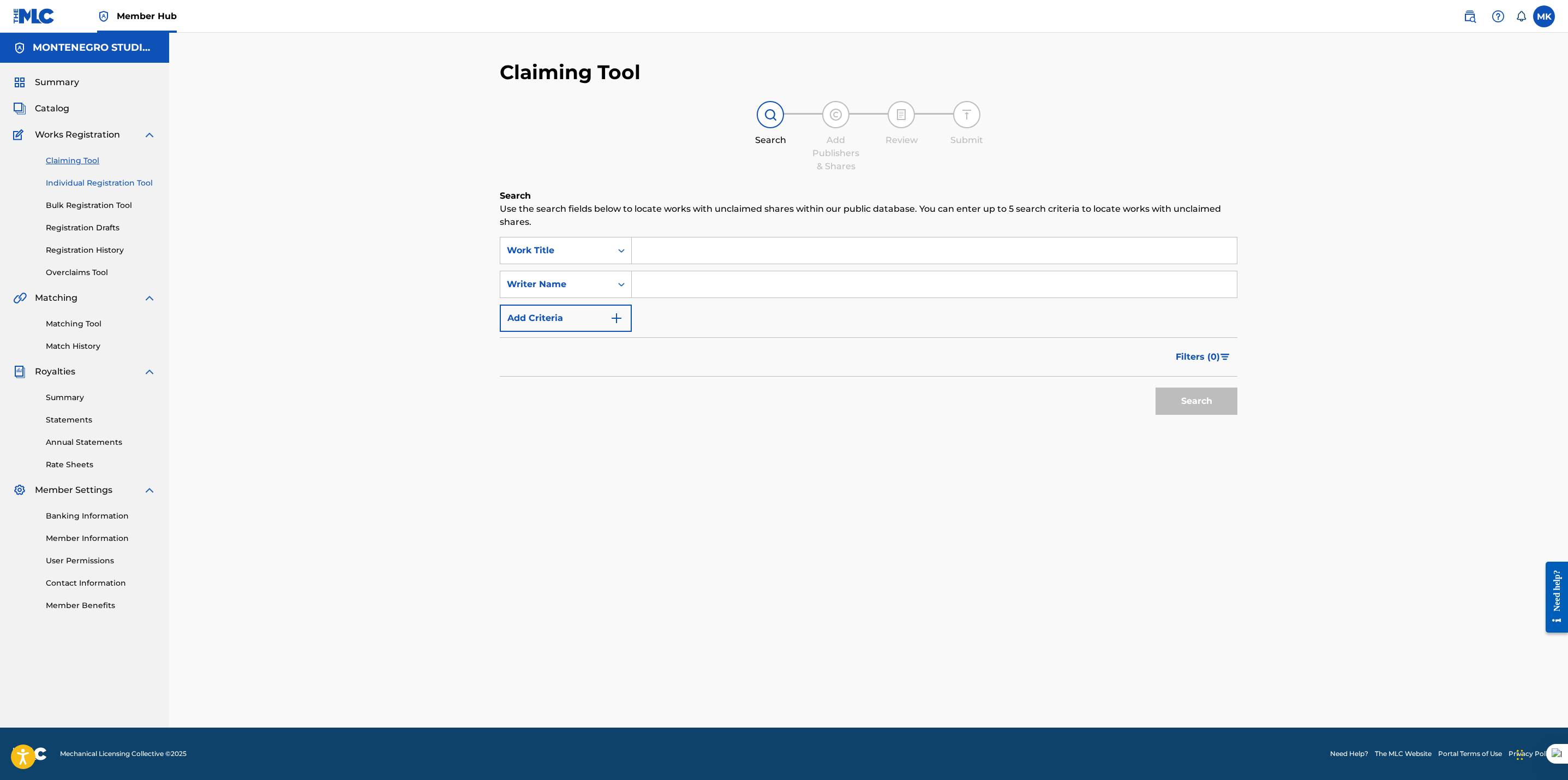
click at [68, 184] on link "Individual Registration Tool" at bounding box center [101, 183] width 110 height 11
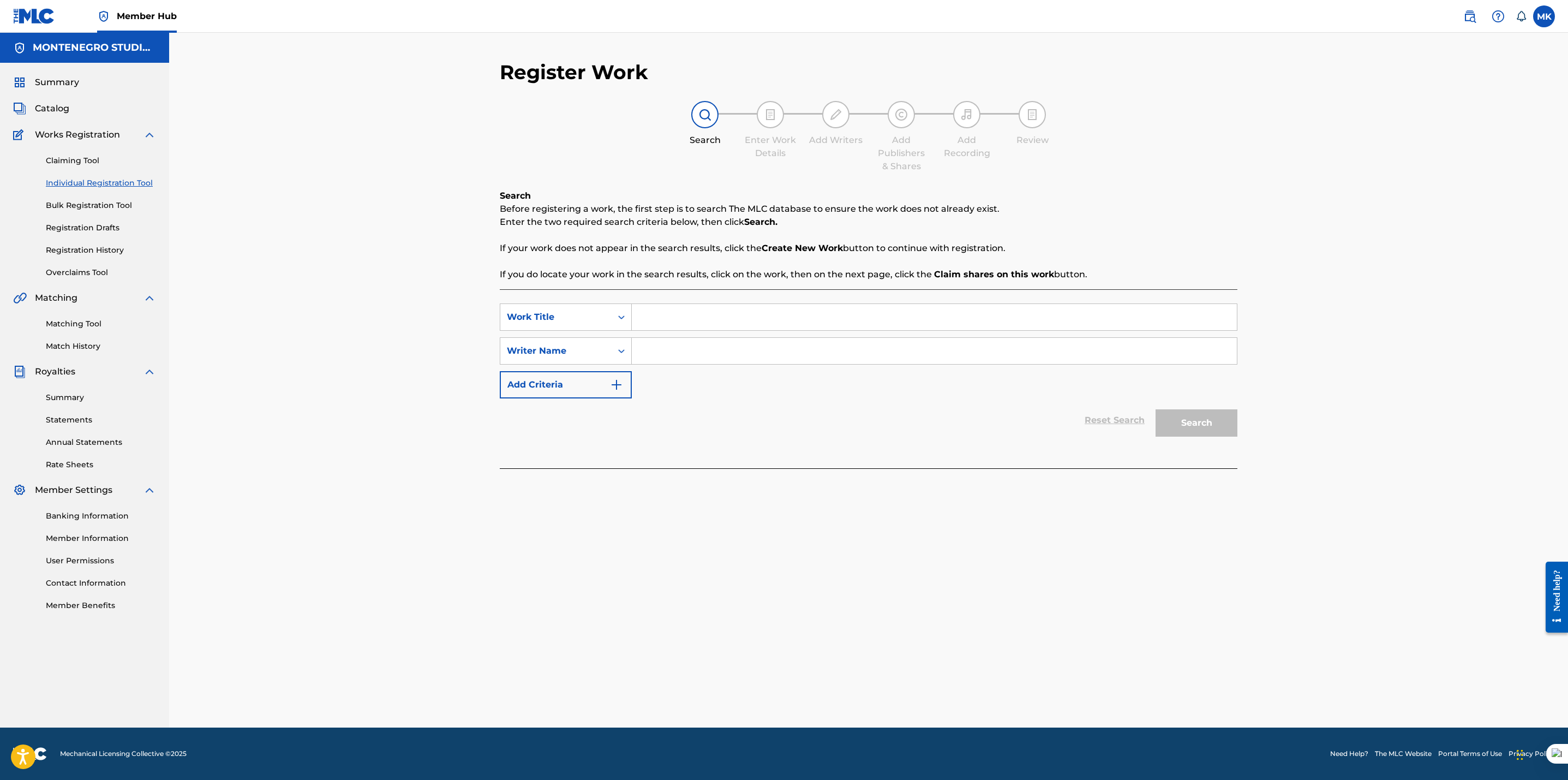
click at [57, 154] on div "Claiming Tool Individual Registration Tool Bulk Registration Tool Registration …" at bounding box center [85, 210] width 143 height 137
click at [57, 157] on link "Claiming Tool" at bounding box center [101, 161] width 110 height 11
